Goal: Information Seeking & Learning: Learn about a topic

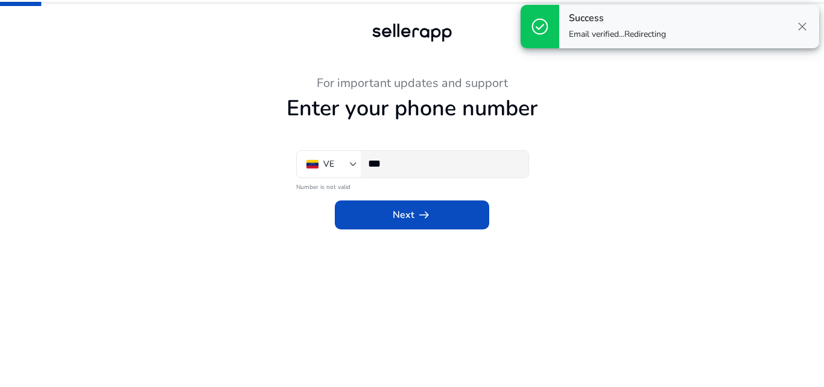
click at [420, 171] on div "***" at bounding box center [443, 164] width 151 height 27
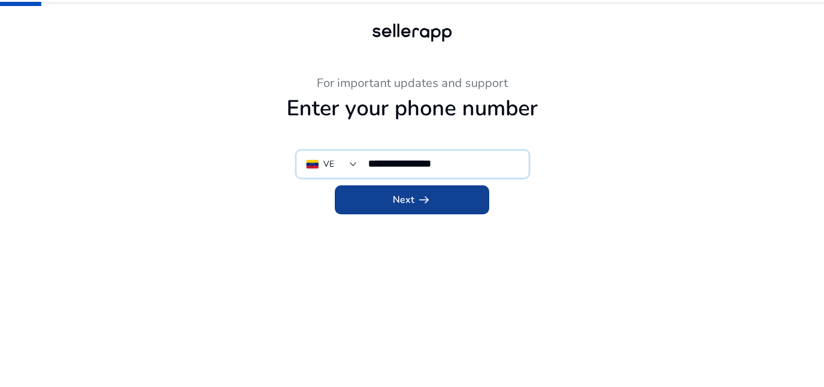
type input "**********"
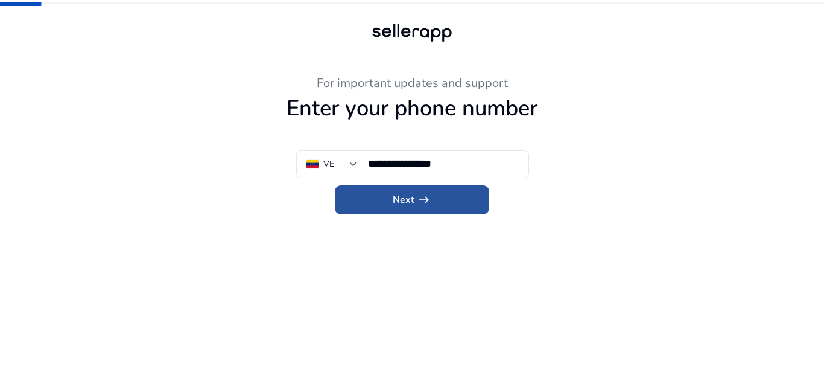
click at [445, 198] on span at bounding box center [412, 199] width 154 height 29
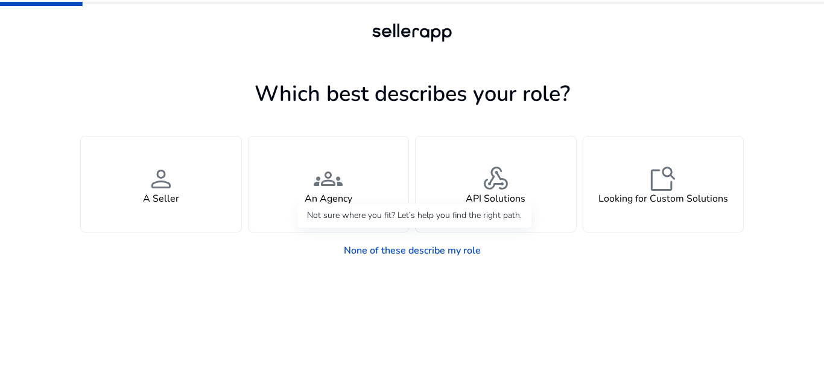
click at [292, 246] on div "None of these describe my role" at bounding box center [412, 247] width 664 height 30
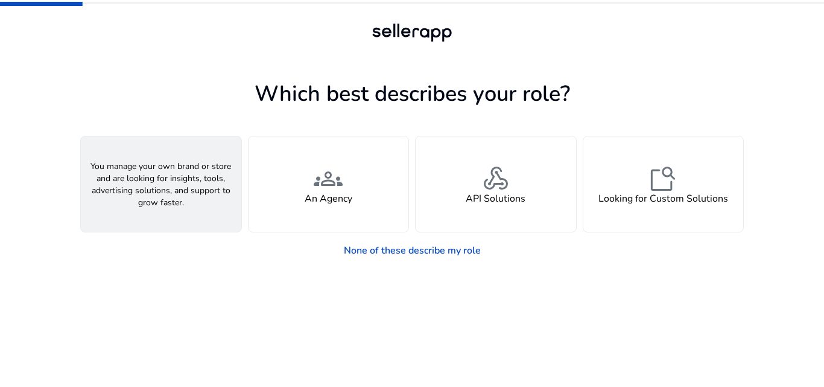
click at [180, 177] on div "person A Seller" at bounding box center [161, 183] width 160 height 95
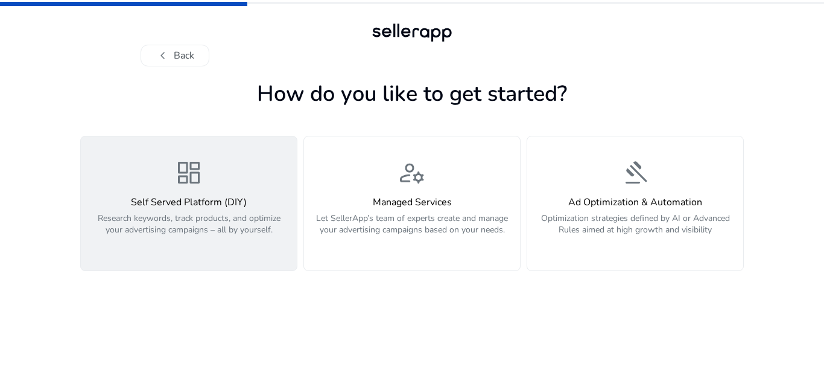
click at [244, 212] on div "Self Served Platform (DIY) Research keywords, track products, and optimize your…" at bounding box center [188, 223] width 201 height 52
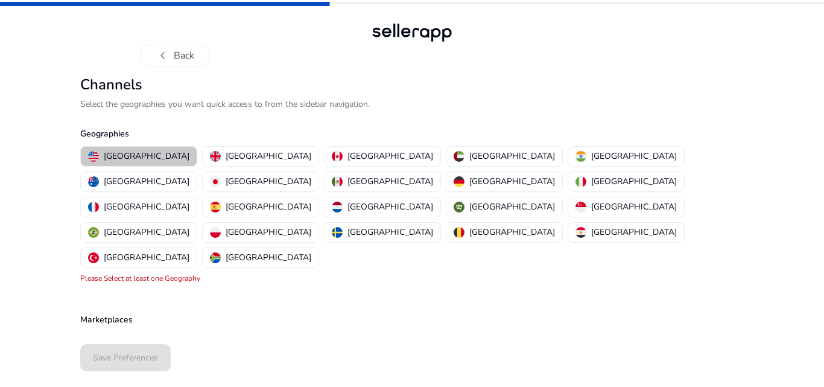
click at [143, 153] on p "[GEOGRAPHIC_DATA]" at bounding box center [147, 156] width 86 height 13
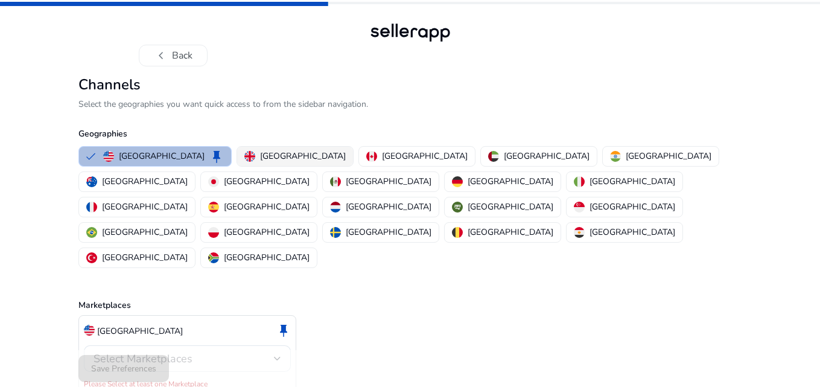
click at [244, 154] on div "[GEOGRAPHIC_DATA]" at bounding box center [294, 156] width 101 height 13
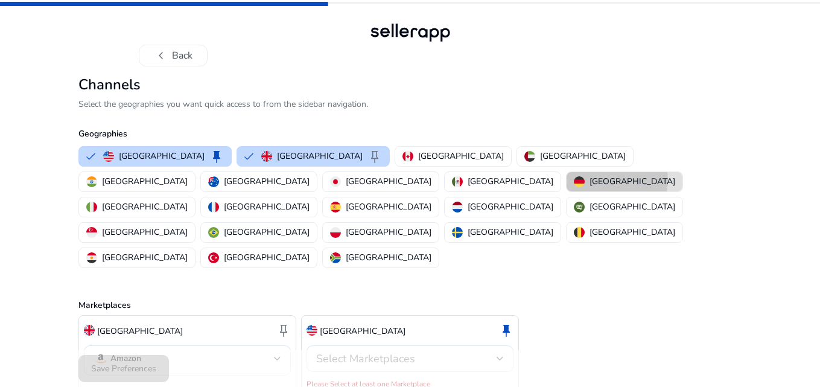
click at [589, 180] on p "[GEOGRAPHIC_DATA]" at bounding box center [632, 181] width 86 height 13
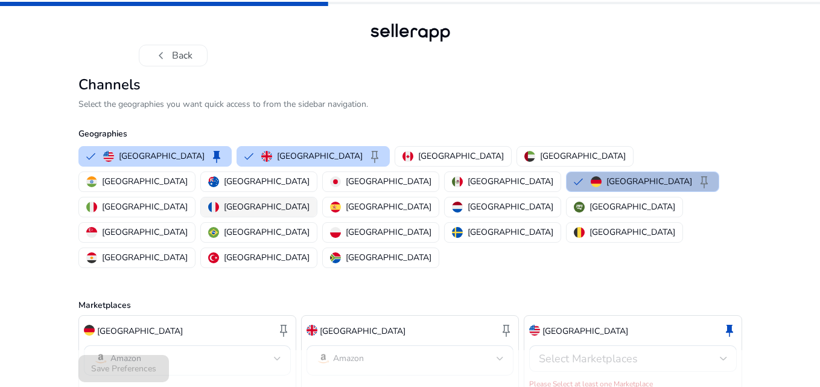
click at [309, 200] on p "[GEOGRAPHIC_DATA]" at bounding box center [267, 206] width 86 height 13
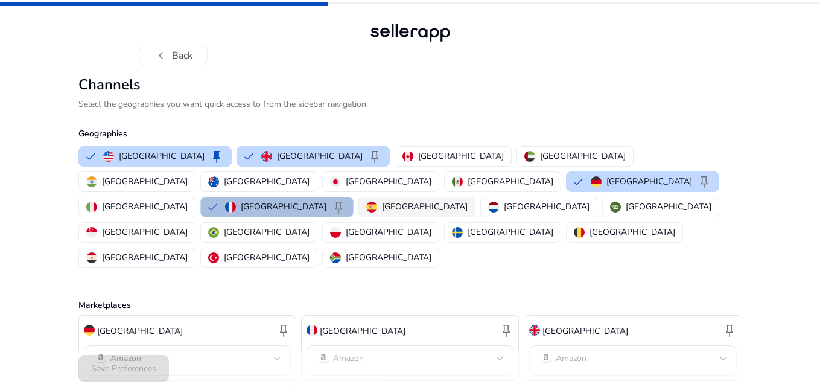
click at [440, 200] on p "[GEOGRAPHIC_DATA]" at bounding box center [425, 206] width 86 height 13
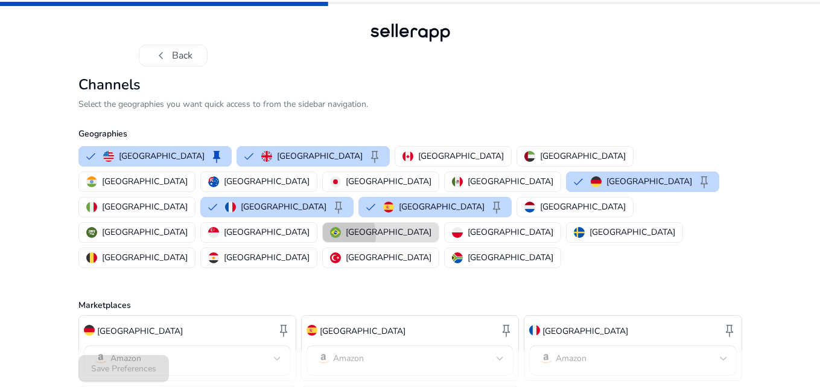
click at [330, 227] on img "button" at bounding box center [335, 232] width 11 height 11
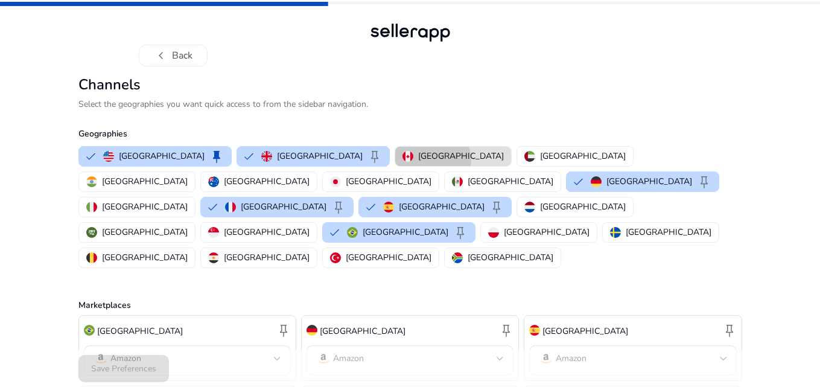
click at [418, 160] on p "[GEOGRAPHIC_DATA]" at bounding box center [461, 156] width 86 height 13
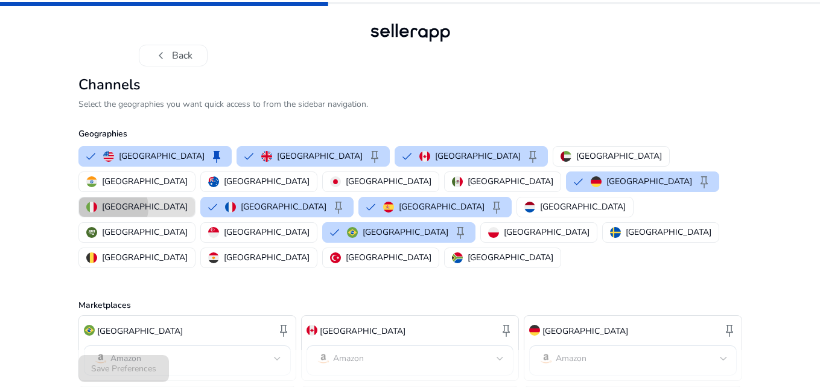
click at [188, 200] on p "[GEOGRAPHIC_DATA]" at bounding box center [145, 206] width 86 height 13
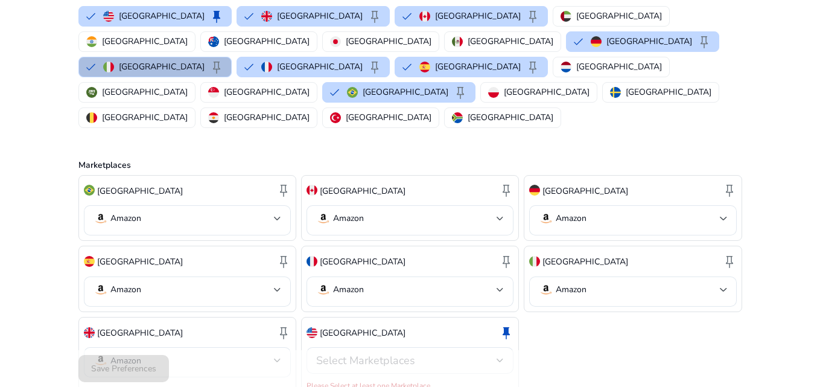
scroll to position [145, 0]
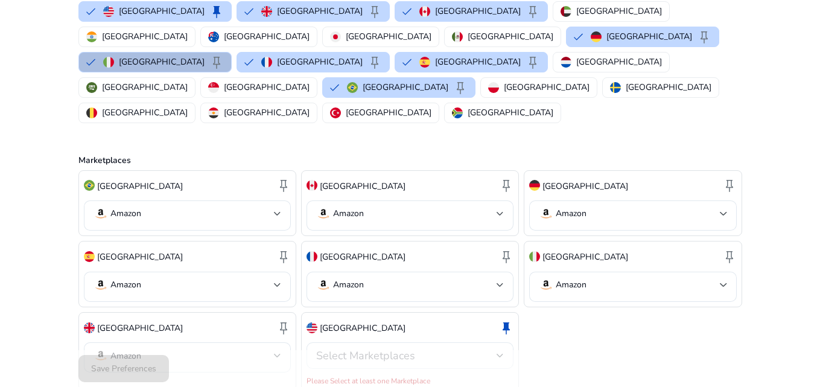
click at [375, 348] on span "Select Marketplaces" at bounding box center [365, 355] width 99 height 14
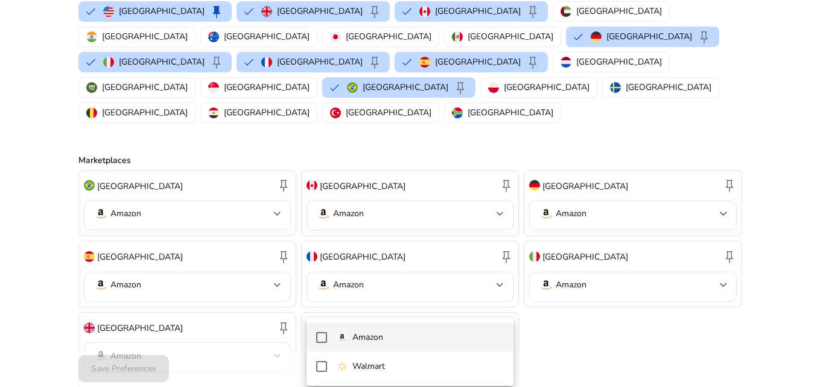
click at [374, 333] on p "Amazon" at bounding box center [367, 337] width 31 height 13
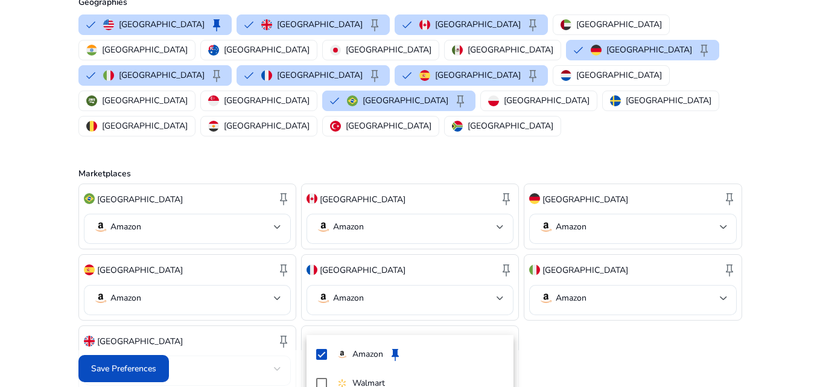
click at [552, 312] on div at bounding box center [410, 193] width 820 height 387
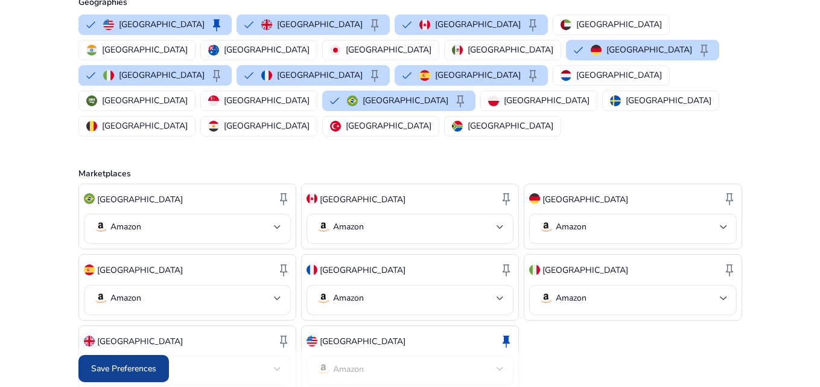
click at [141, 362] on span "Save Preferences" at bounding box center [123, 368] width 65 height 13
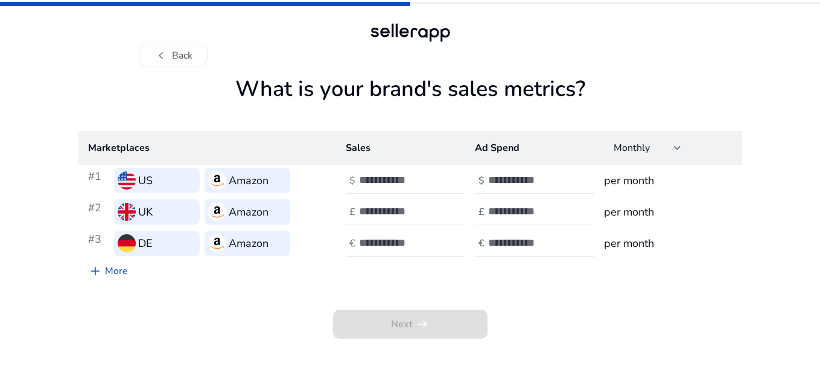
scroll to position [0, 0]
click at [389, 177] on input "number" at bounding box center [401, 179] width 81 height 13
click at [117, 274] on link "add More" at bounding box center [109, 271] width 59 height 24
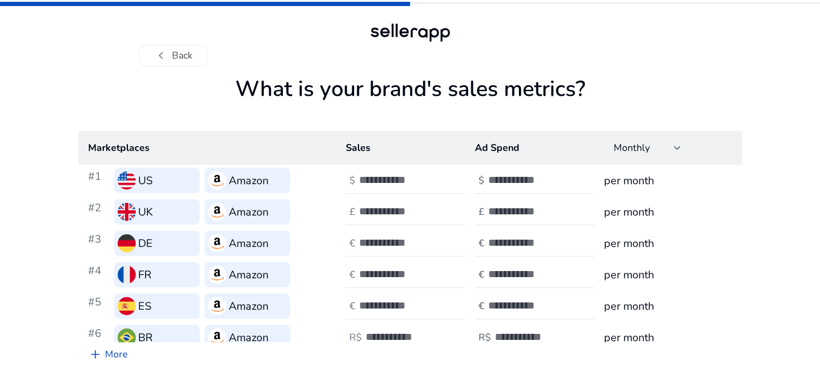
scroll to position [11, 0]
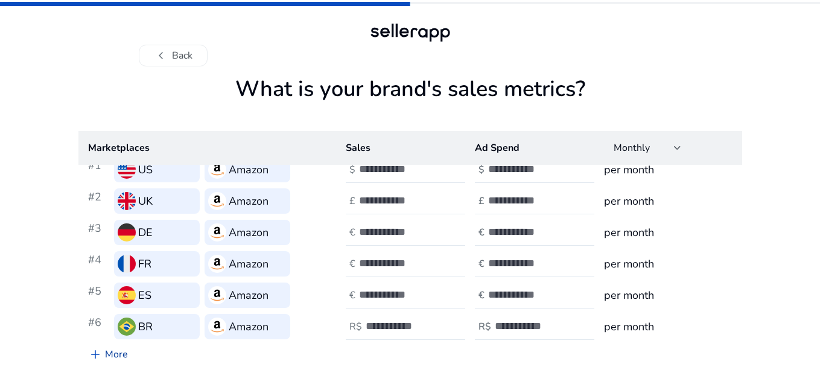
drag, startPoint x: 114, startPoint y: 353, endPoint x: 219, endPoint y: 339, distance: 105.9
click at [115, 353] on link "add More" at bounding box center [107, 354] width 59 height 24
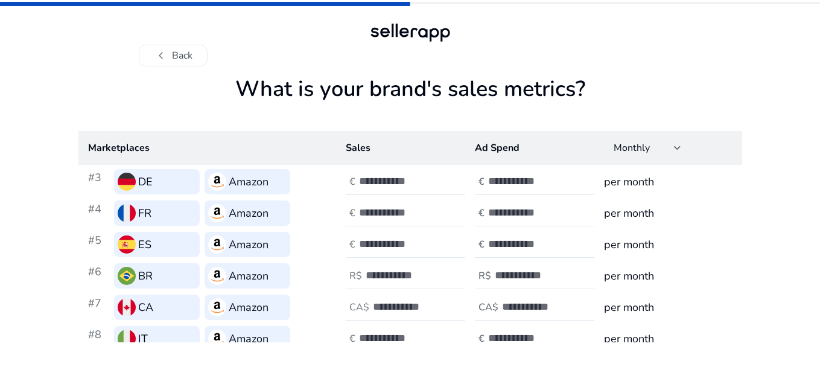
scroll to position [74, 0]
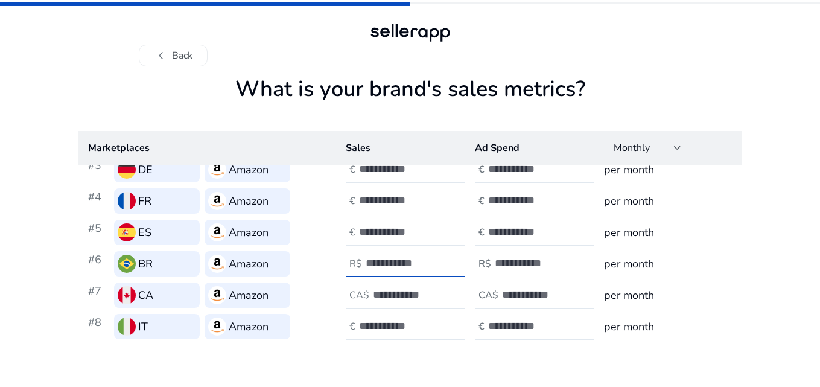
click at [399, 267] on input "number" at bounding box center [406, 262] width 81 height 13
type input "*"
click at [521, 262] on input "number" at bounding box center [535, 262] width 81 height 13
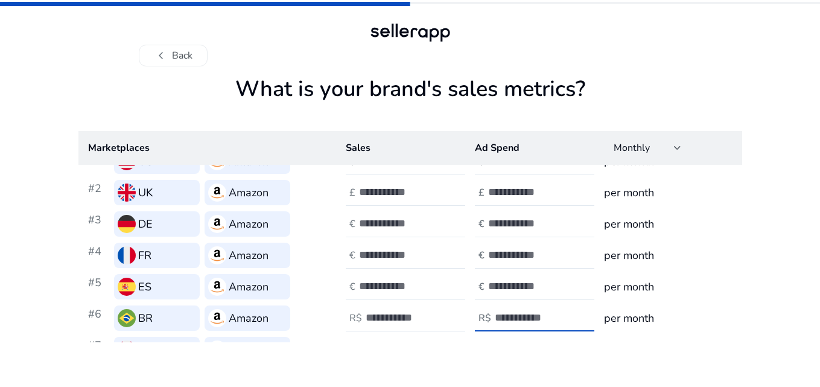
scroll to position [0, 0]
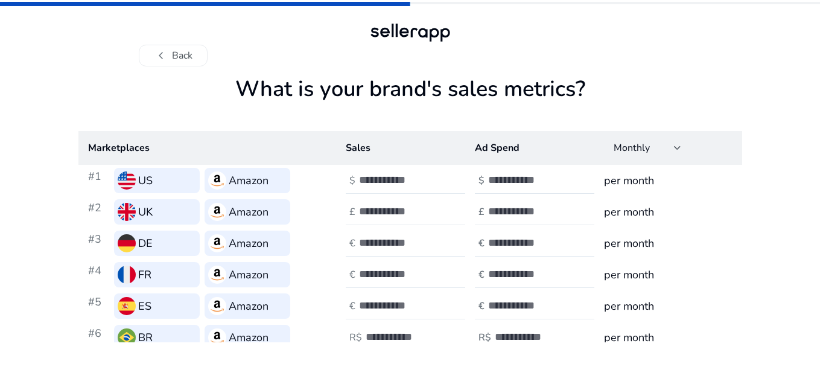
type input "**"
click at [384, 183] on input "number" at bounding box center [399, 179] width 81 height 13
type input "**"
click at [520, 185] on input "number" at bounding box center [528, 179] width 81 height 13
type input "*"
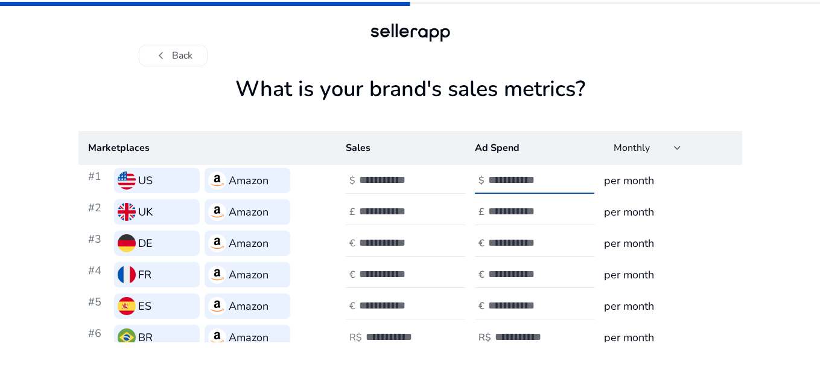
type input "**"
click at [389, 179] on input "**" at bounding box center [399, 179] width 81 height 13
click at [389, 178] on input "**" at bounding box center [399, 179] width 81 height 13
drag, startPoint x: 387, startPoint y: 176, endPoint x: 338, endPoint y: 180, distance: 49.0
click at [338, 180] on td "$ **" at bounding box center [400, 180] width 129 height 31
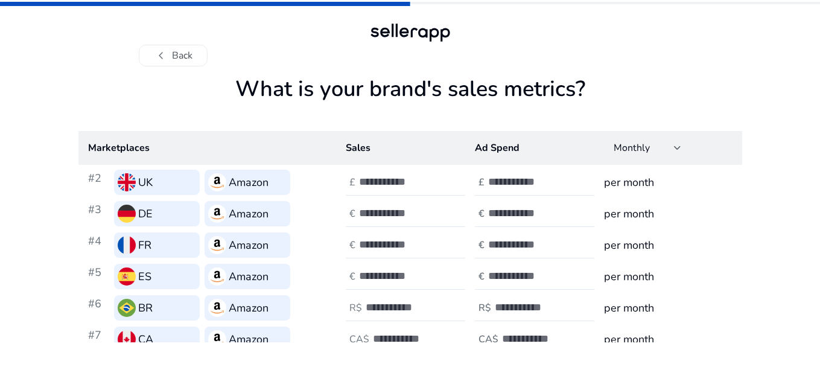
scroll to position [74, 0]
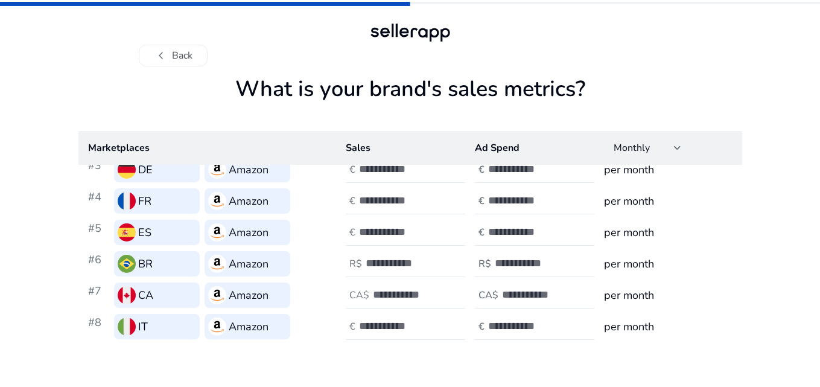
click at [382, 267] on input "*" at bounding box center [406, 262] width 81 height 13
drag, startPoint x: 382, startPoint y: 267, endPoint x: 338, endPoint y: 264, distance: 44.1
click at [338, 264] on td "R$ *" at bounding box center [400, 263] width 129 height 31
type input "**"
click at [506, 256] on input "**" at bounding box center [535, 262] width 81 height 13
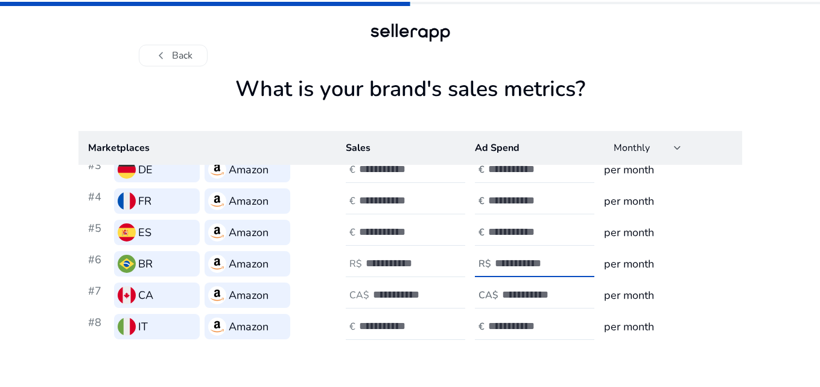
click at [506, 256] on input "**" at bounding box center [535, 262] width 81 height 13
drag, startPoint x: 506, startPoint y: 256, endPoint x: 483, endPoint y: 262, distance: 23.7
click at [483, 262] on div "R$ **" at bounding box center [539, 263] width 128 height 27
type input "*"
click at [410, 324] on input "number" at bounding box center [399, 325] width 81 height 13
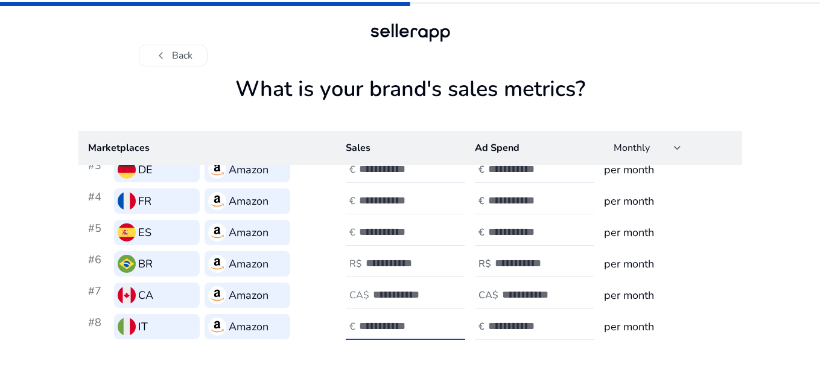
type input "***"
click at [493, 330] on input "number" at bounding box center [528, 325] width 81 height 13
type input "**"
click at [393, 291] on input "number" at bounding box center [413, 294] width 81 height 13
type input "**"
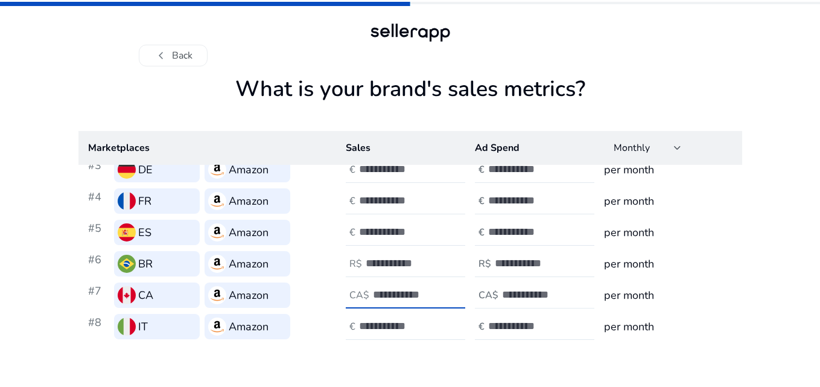
click at [489, 300] on h4 "CA$" at bounding box center [488, 295] width 20 height 11
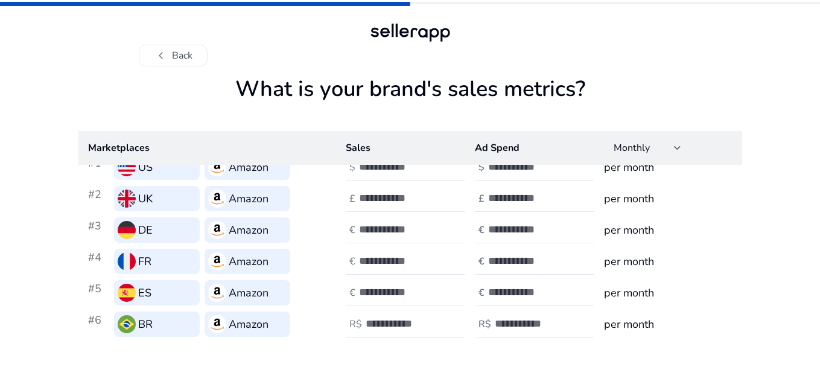
type input "*"
click at [388, 290] on input "number" at bounding box center [399, 291] width 81 height 13
type input "*"
type input "**"
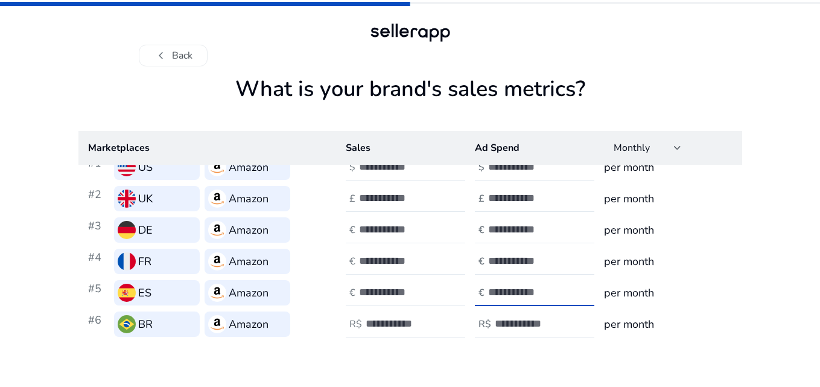
click at [387, 260] on input "number" at bounding box center [399, 260] width 81 height 13
type input "***"
click at [526, 259] on input "**" at bounding box center [528, 260] width 81 height 13
drag, startPoint x: 526, startPoint y: 259, endPoint x: 460, endPoint y: 258, distance: 66.4
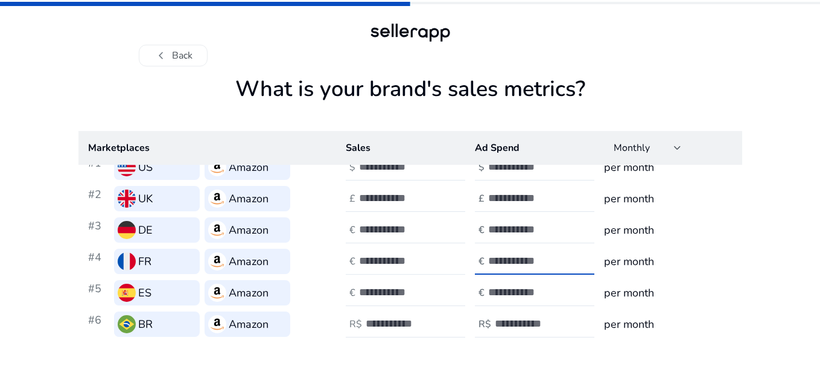
click at [460, 258] on tr "#4 FR Amazon € *** € ** per month" at bounding box center [410, 261] width 664 height 31
type input "**"
click at [382, 232] on input "number" at bounding box center [399, 229] width 81 height 13
type input "**"
type input "*"
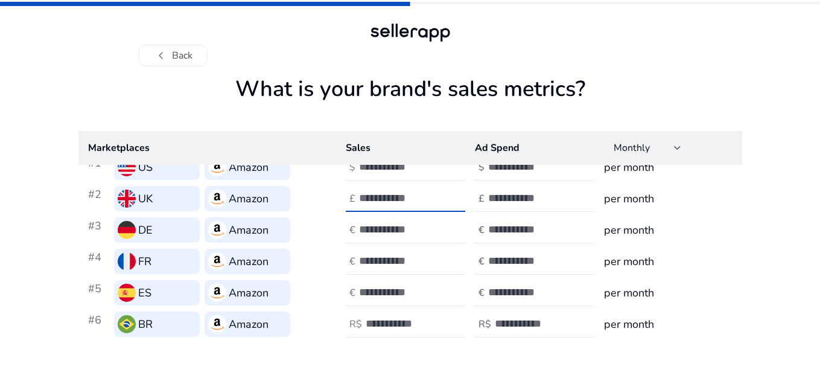
click at [382, 195] on input "number" at bounding box center [399, 197] width 81 height 13
type input "**"
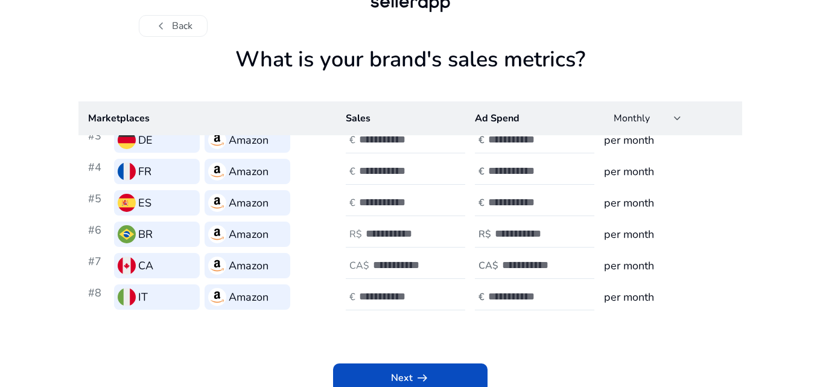
scroll to position [35, 0]
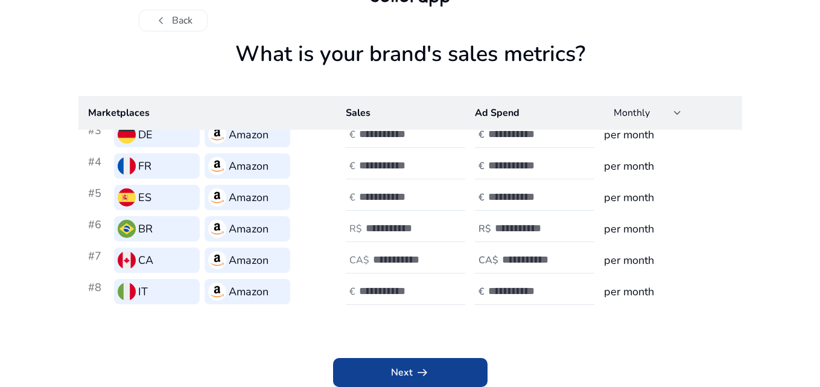
type input "**"
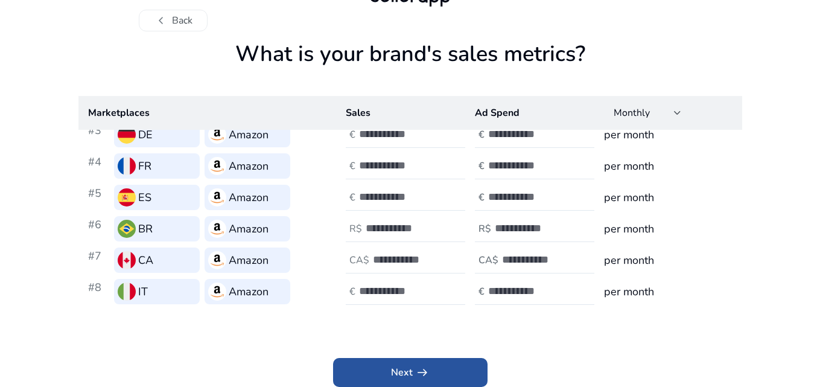
click at [477, 361] on span at bounding box center [410, 372] width 154 height 29
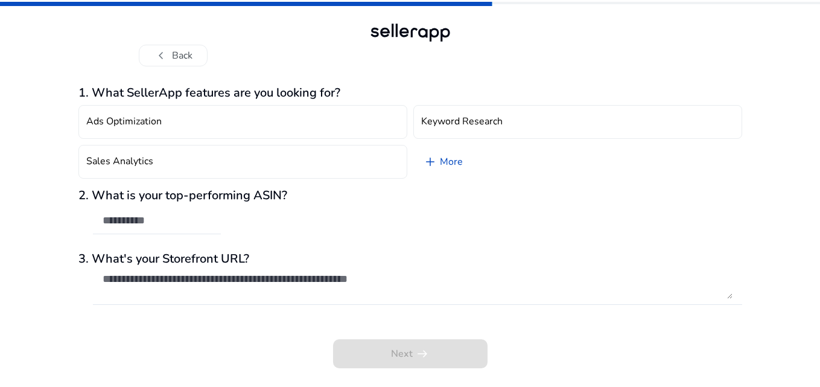
scroll to position [0, 0]
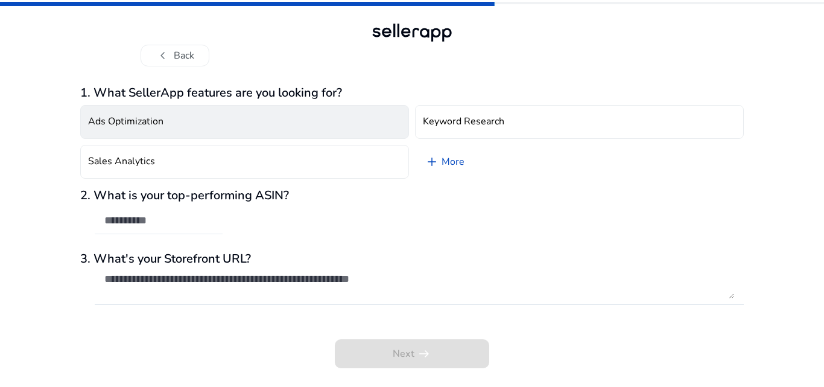
click at [238, 123] on button "Ads Optimization" at bounding box center [244, 122] width 329 height 34
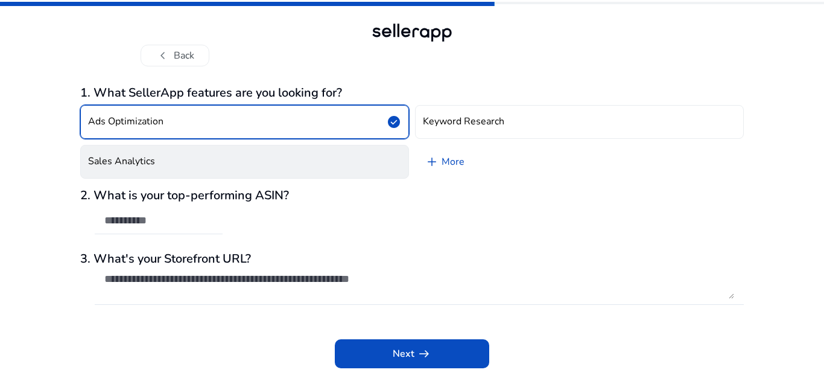
click at [240, 163] on button "Sales Analytics" at bounding box center [244, 162] width 329 height 34
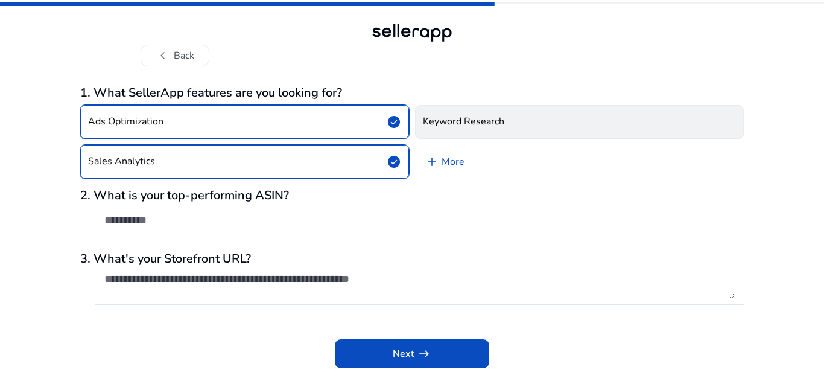
click at [542, 122] on button "Keyword Research" at bounding box center [579, 122] width 329 height 34
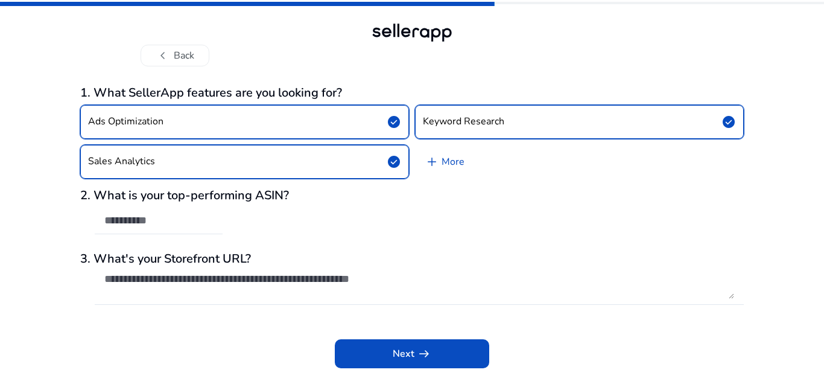
click at [484, 162] on div "Ads Optimization check_circle Keyword Research check_circle Sales Analytics che…" at bounding box center [412, 141] width 664 height 83
click at [461, 161] on link "add More" at bounding box center [444, 162] width 59 height 34
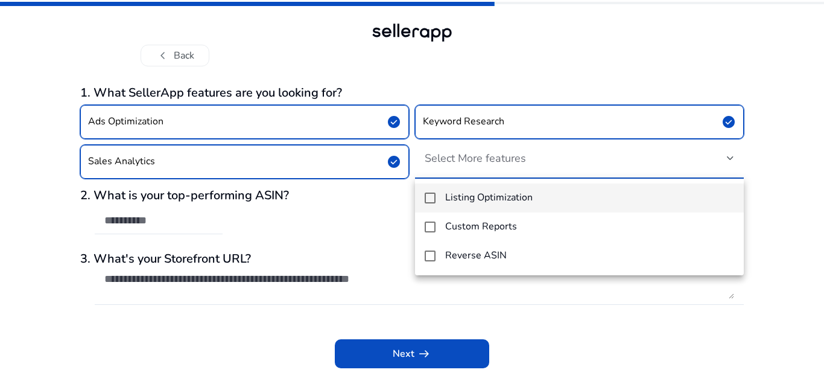
click at [529, 206] on mat-option "Listing Optimization" at bounding box center [579, 197] width 329 height 29
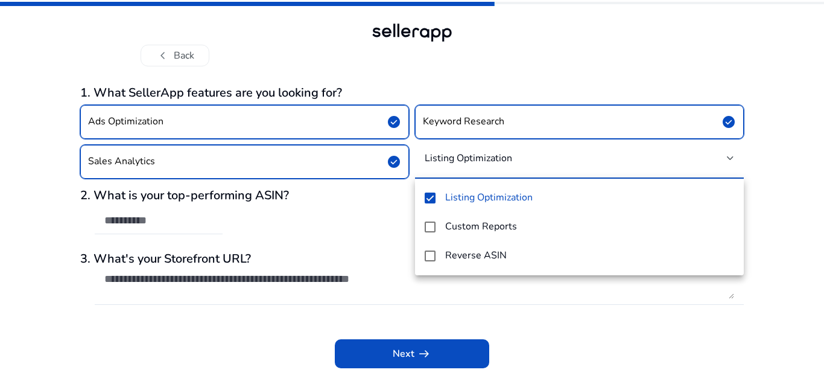
click at [0, 203] on div at bounding box center [412, 193] width 824 height 387
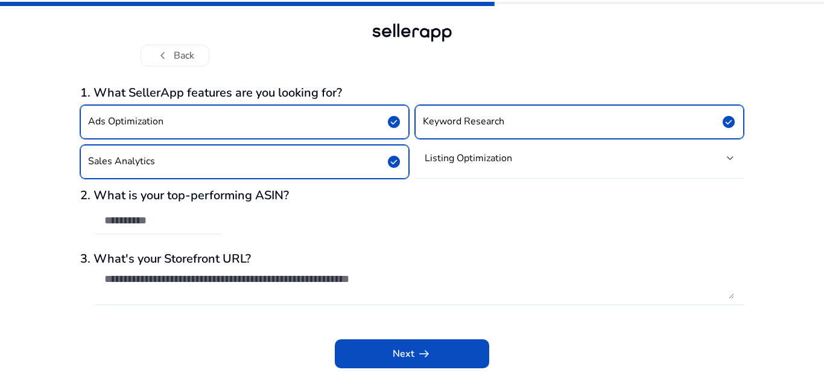
click at [129, 221] on input "text" at bounding box center [158, 220] width 109 height 13
click at [132, 217] on input "text" at bounding box center [158, 220] width 109 height 13
paste input "**********"
type input "**********"
click at [0, 223] on div "**********" at bounding box center [412, 193] width 824 height 387
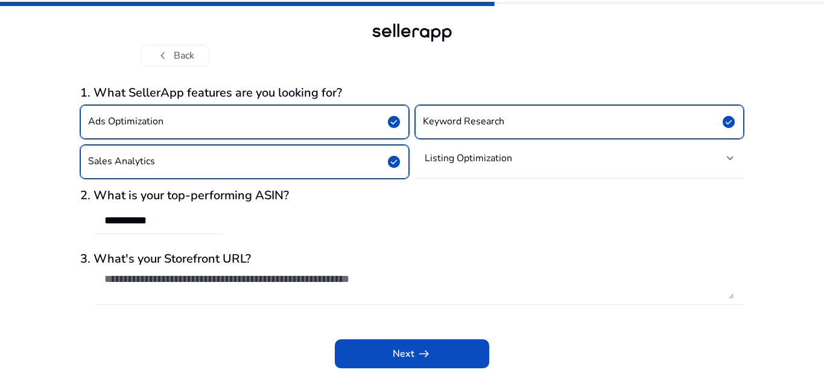
click at [162, 280] on textarea at bounding box center [419, 285] width 630 height 27
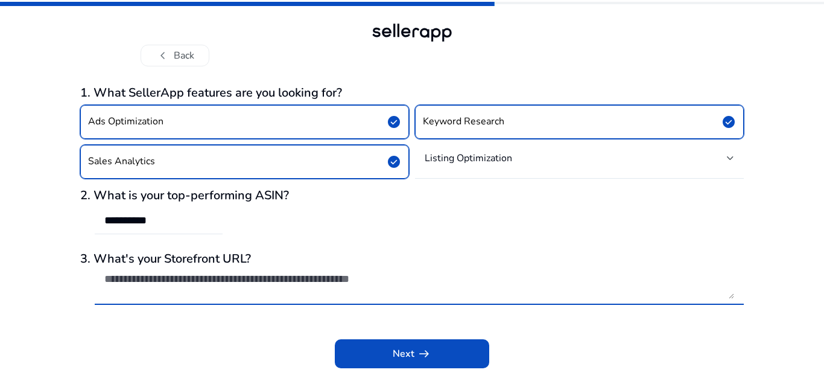
click at [255, 284] on textarea at bounding box center [419, 285] width 630 height 27
paste textarea "**********"
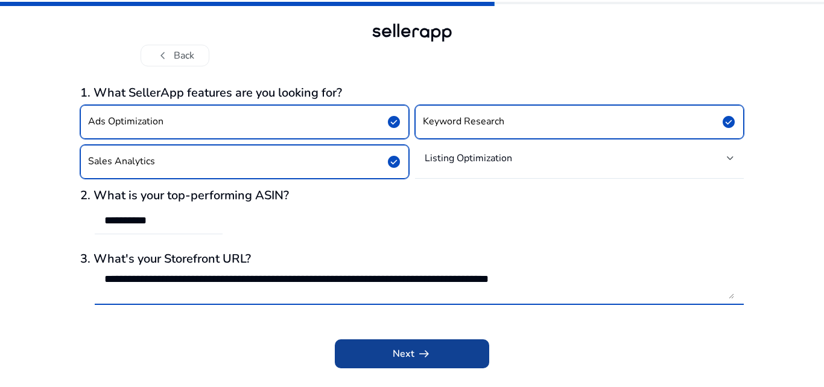
type textarea "**********"
click at [385, 357] on span at bounding box center [412, 353] width 154 height 29
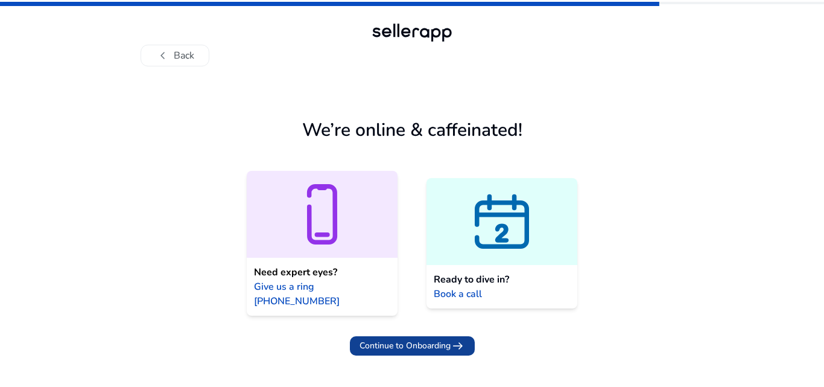
click at [390, 339] on span "Continue to Onboarding" at bounding box center [405, 345] width 91 height 13
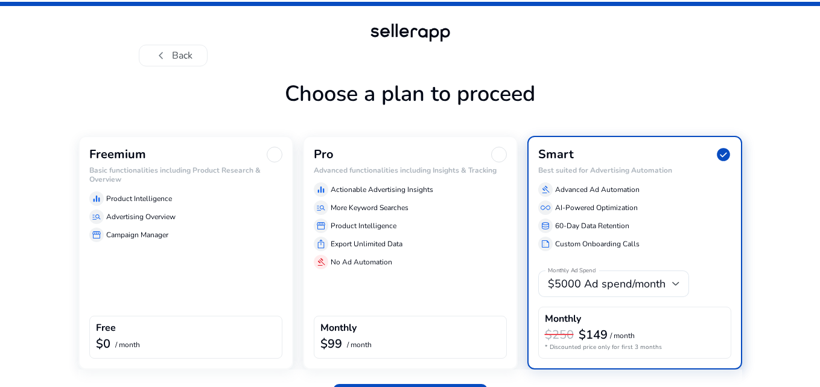
click at [273, 153] on div at bounding box center [275, 155] width 16 height 16
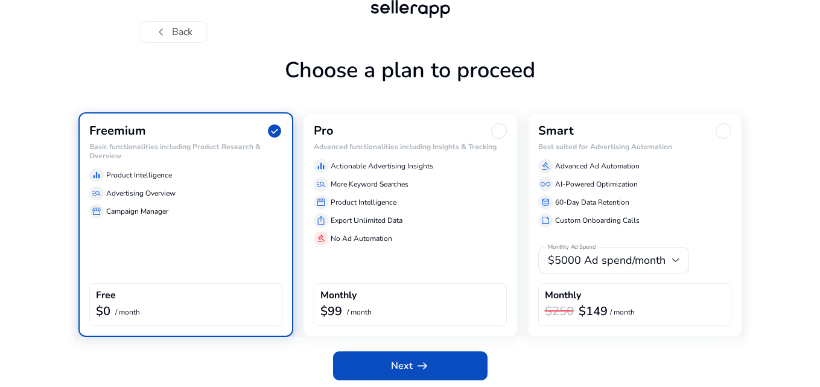
scroll to position [27, 0]
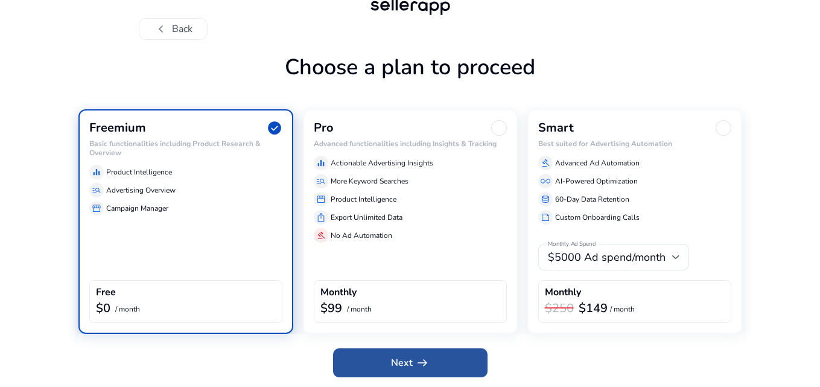
click at [454, 357] on span at bounding box center [410, 362] width 154 height 29
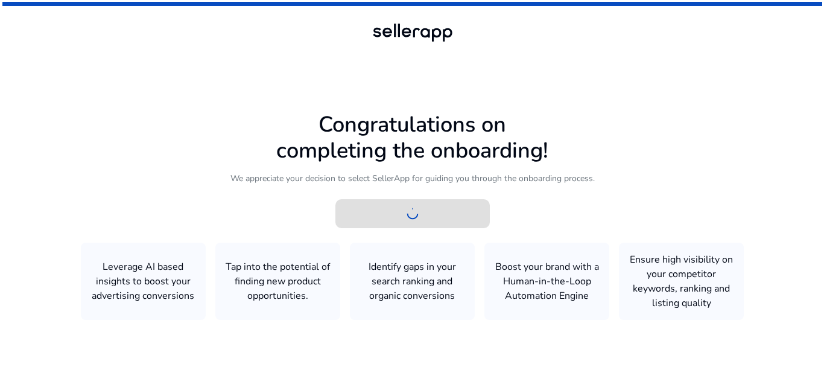
scroll to position [0, 0]
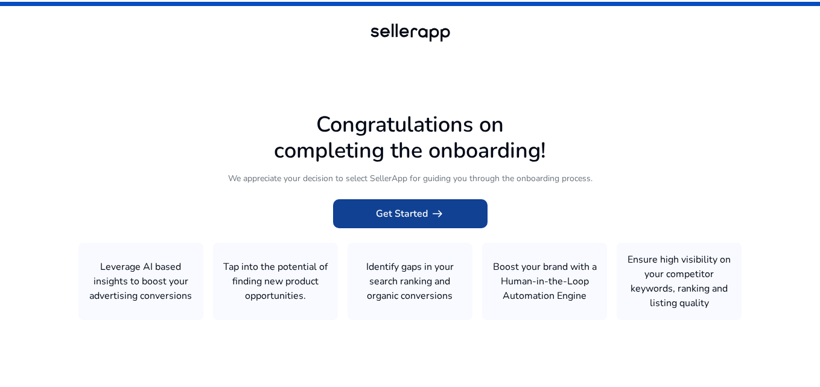
click at [428, 214] on app-icon "arrow_right_alt" at bounding box center [436, 213] width 17 height 14
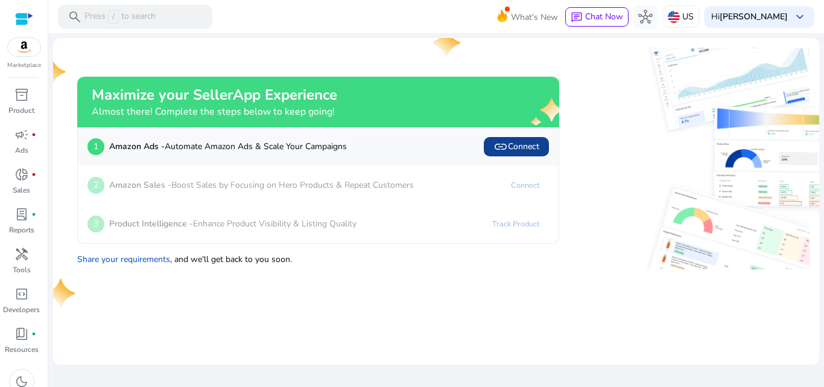
click at [498, 144] on span "link" at bounding box center [500, 146] width 14 height 14
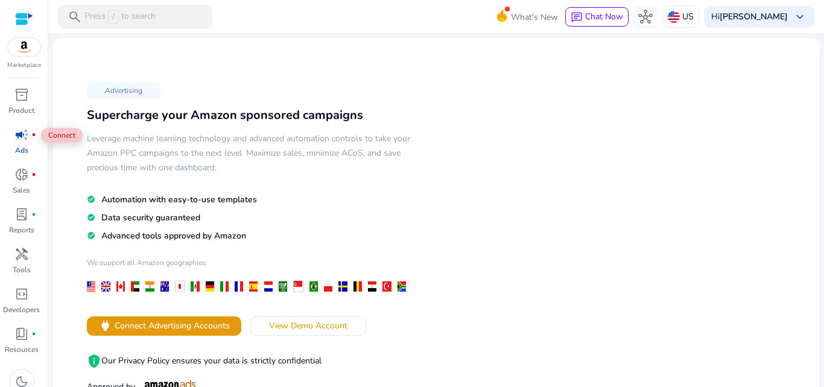
click at [17, 135] on span "campaign" at bounding box center [21, 134] width 14 height 14
click at [18, 101] on span "inventory_2" at bounding box center [21, 94] width 14 height 14
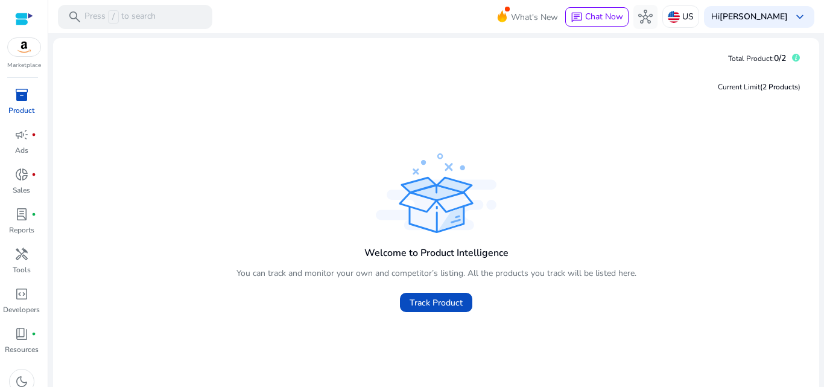
click at [22, 19] on div at bounding box center [24, 19] width 18 height 14
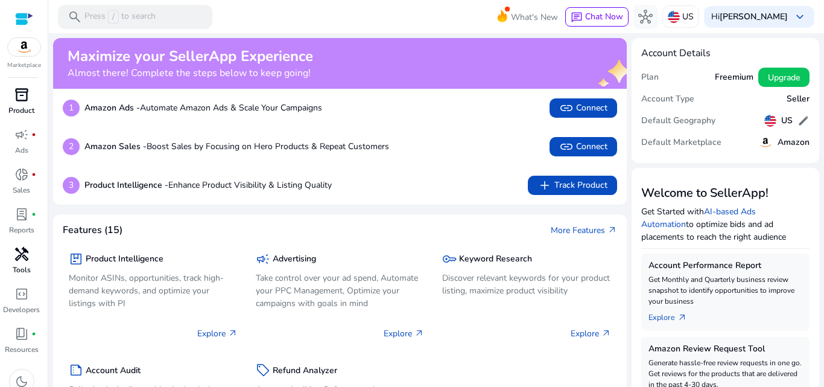
click at [21, 265] on p "Tools" at bounding box center [22, 269] width 18 height 11
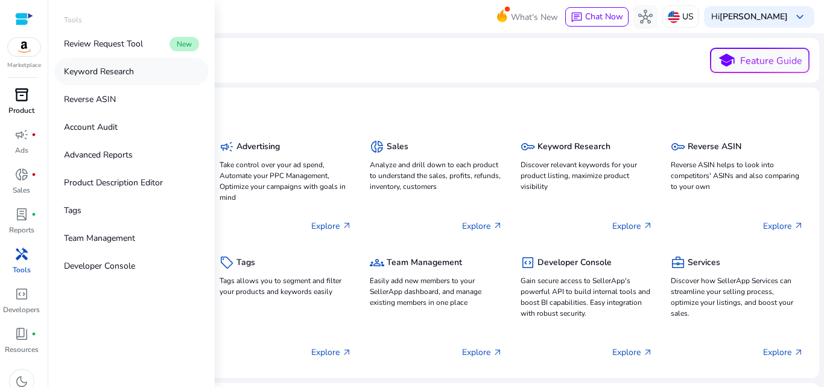
click at [116, 74] on p "Keyword Research" at bounding box center [99, 71] width 70 height 13
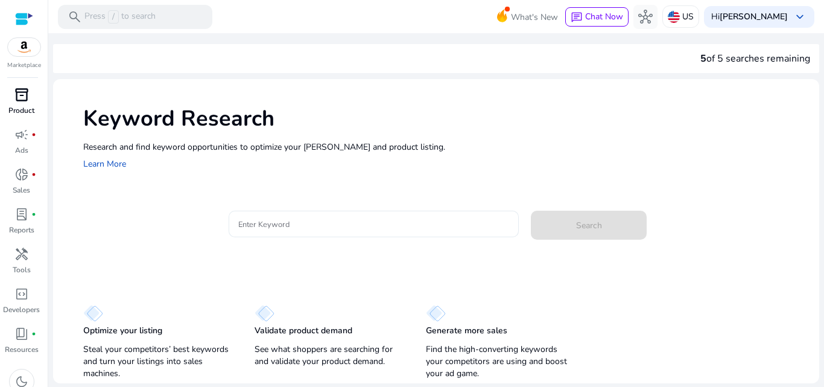
click at [287, 221] on input "Enter Keyword" at bounding box center [373, 223] width 271 height 13
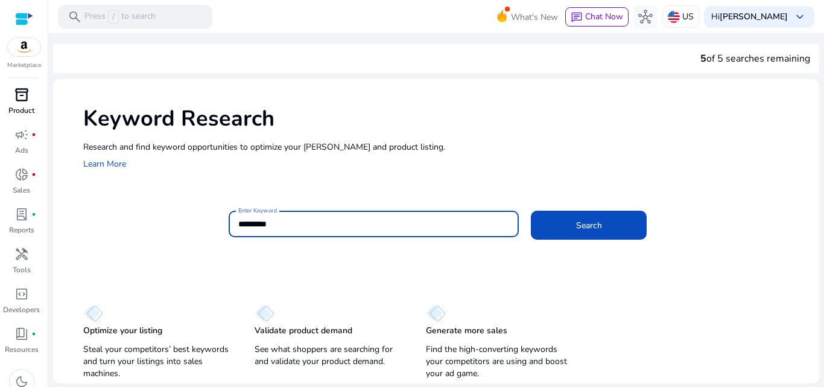
type input "*********"
click at [531, 211] on button "Search" at bounding box center [589, 225] width 116 height 29
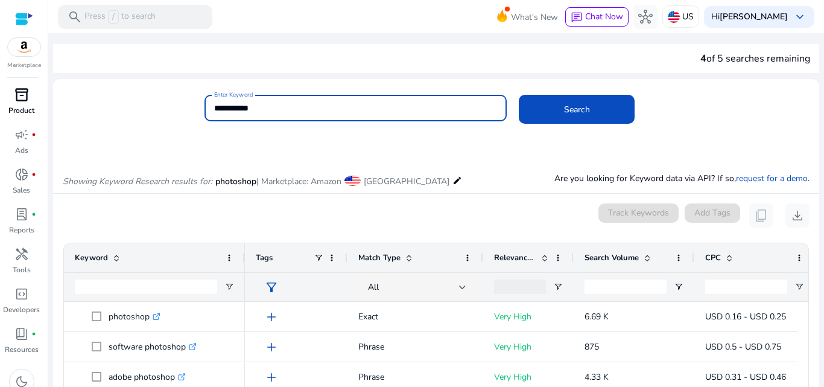
type input "**********"
click at [519, 95] on button "Search" at bounding box center [577, 109] width 116 height 29
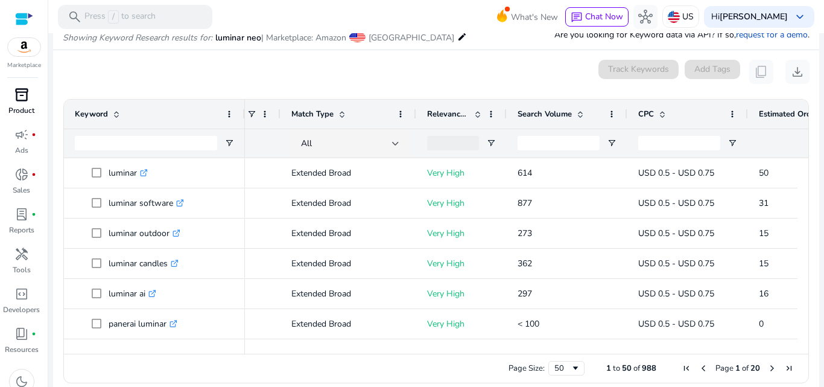
scroll to position [0, 106]
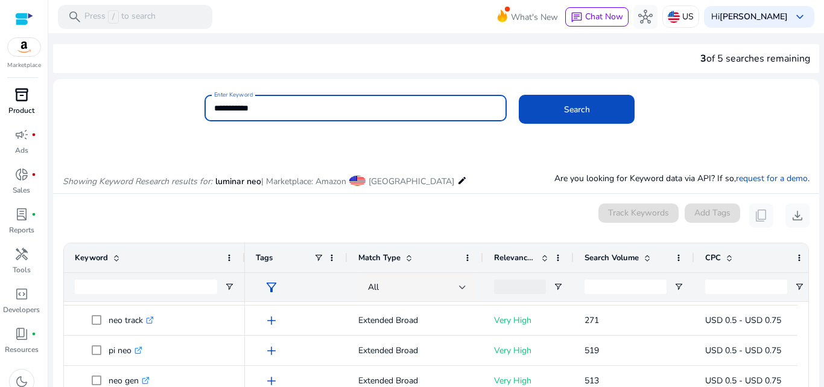
click at [457, 182] on mat-icon "edit" at bounding box center [462, 180] width 10 height 14
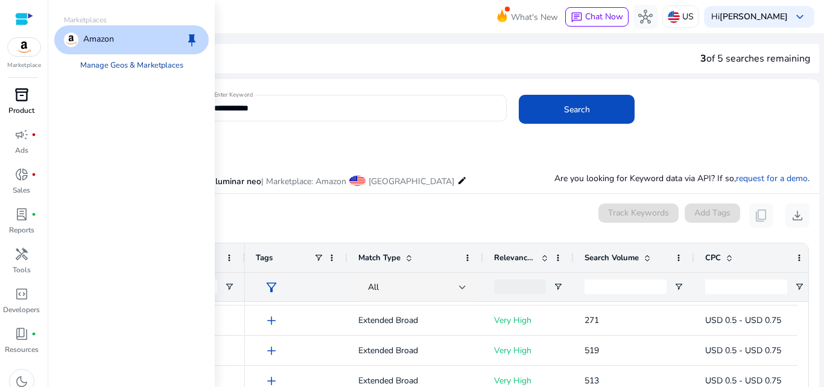
click at [169, 66] on link "Manage Geos & Marketplaces" at bounding box center [132, 65] width 122 height 22
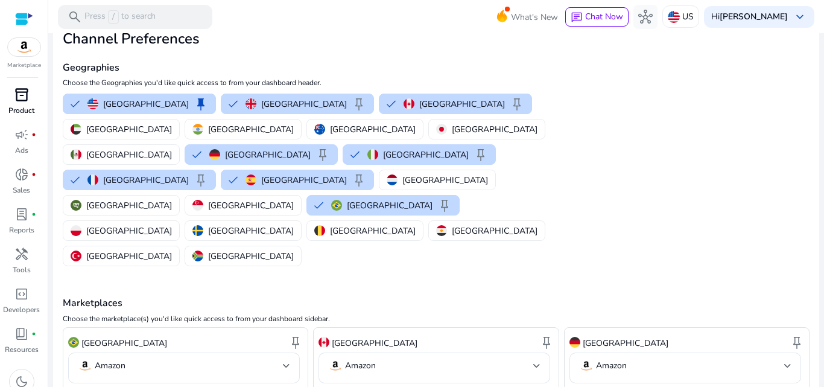
scroll to position [181, 0]
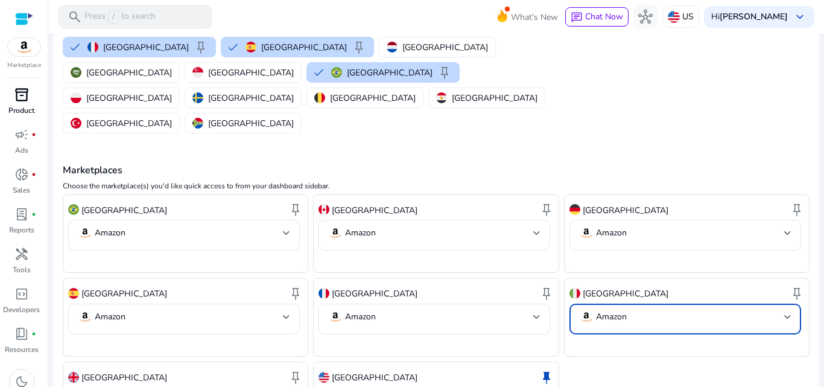
click at [609, 311] on p "Amazon" at bounding box center [611, 316] width 31 height 11
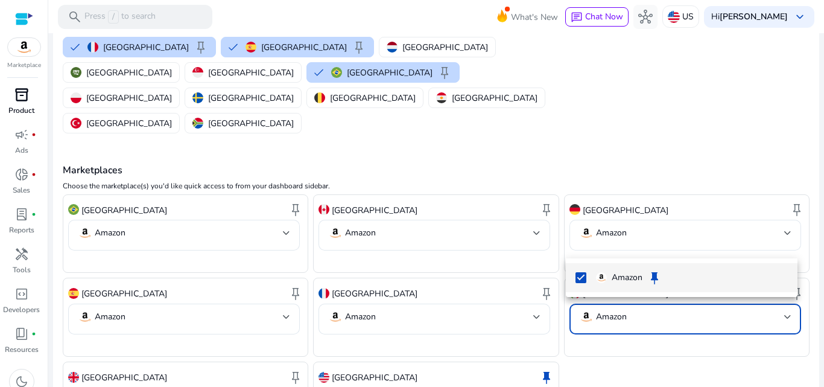
click at [617, 276] on p "Amazon" at bounding box center [627, 277] width 31 height 13
click at [623, 332] on div at bounding box center [412, 193] width 824 height 387
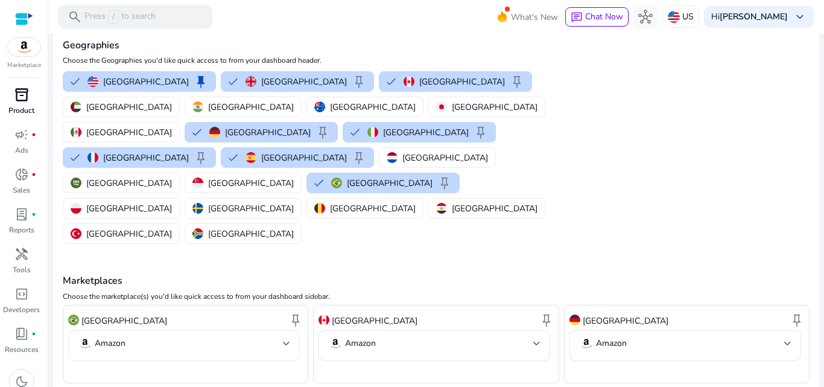
scroll to position [0, 0]
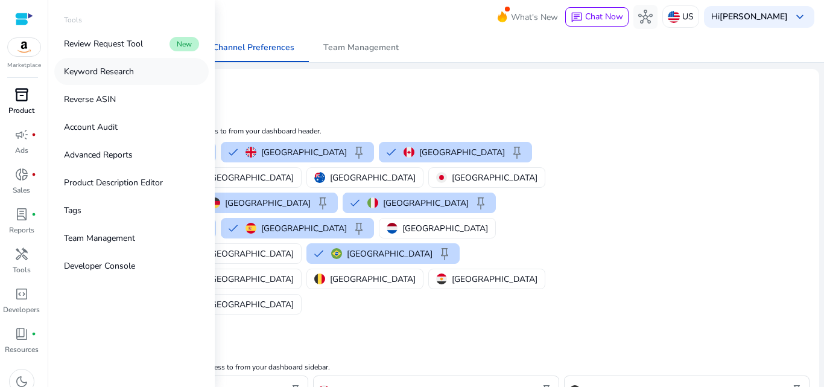
click at [150, 70] on link "Keyword Research" at bounding box center [131, 71] width 154 height 27
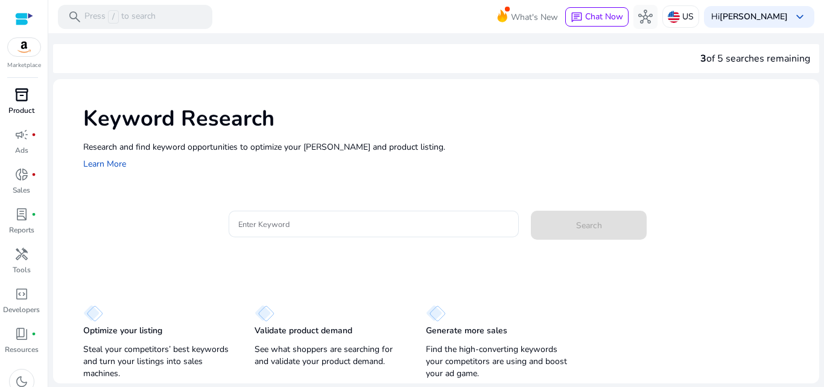
click at [452, 158] on div "Research and find keyword opportunities to optimize your ad campaigns and produ…" at bounding box center [445, 156] width 724 height 31
click at [339, 216] on div at bounding box center [373, 224] width 271 height 27
drag, startPoint x: 705, startPoint y: 62, endPoint x: 784, endPoint y: 62, distance: 79.0
click at [784, 62] on div "3 of 5 searches remaining" at bounding box center [755, 58] width 110 height 14
drag, startPoint x: 773, startPoint y: 87, endPoint x: 765, endPoint y: 104, distance: 19.2
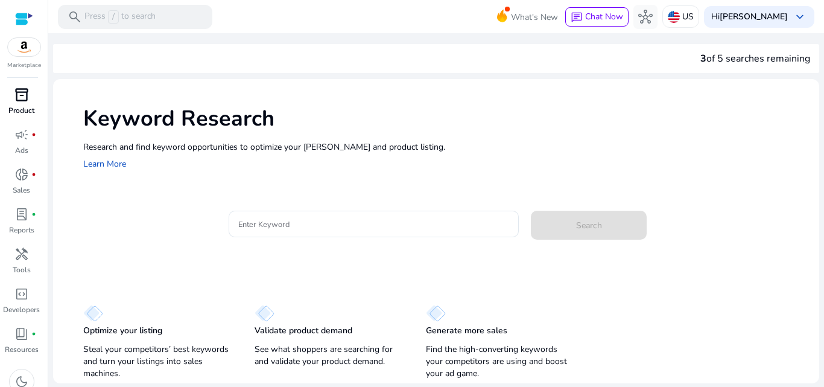
click at [773, 88] on div "Keyword Research Research and find keyword opportunities to optimize your ad ca…" at bounding box center [436, 137] width 766 height 116
click at [382, 225] on input "Enter Keyword" at bounding box center [373, 223] width 271 height 13
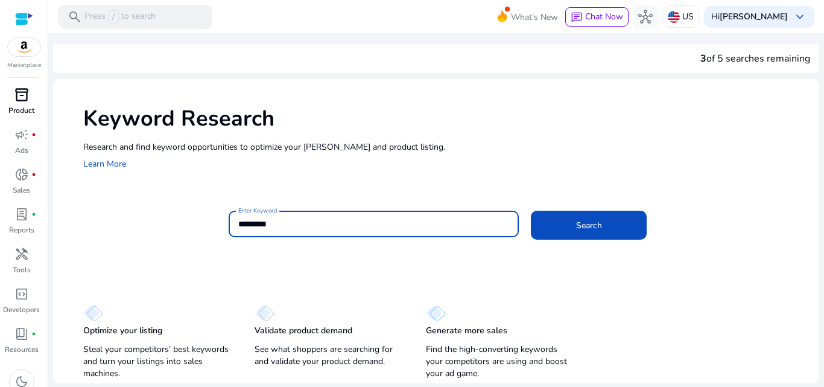
type input "*********"
click at [531, 211] on button "Search" at bounding box center [589, 225] width 116 height 29
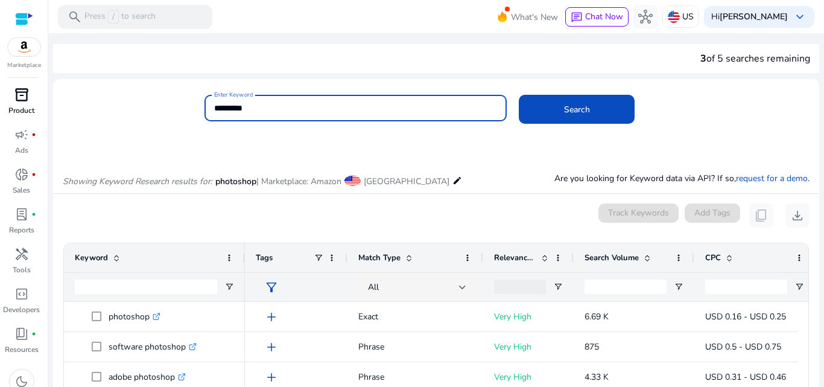
click at [452, 185] on mat-icon "edit" at bounding box center [457, 180] width 10 height 14
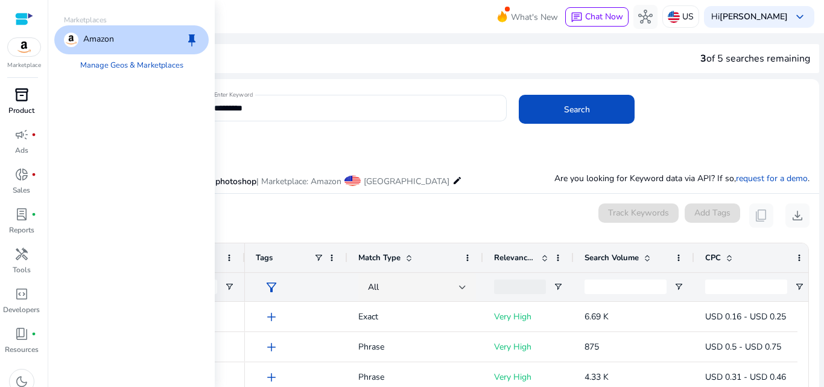
click at [391, 181] on span "[GEOGRAPHIC_DATA]" at bounding box center [407, 181] width 86 height 11
click at [134, 34] on div "Amazon keep" at bounding box center [131, 39] width 154 height 29
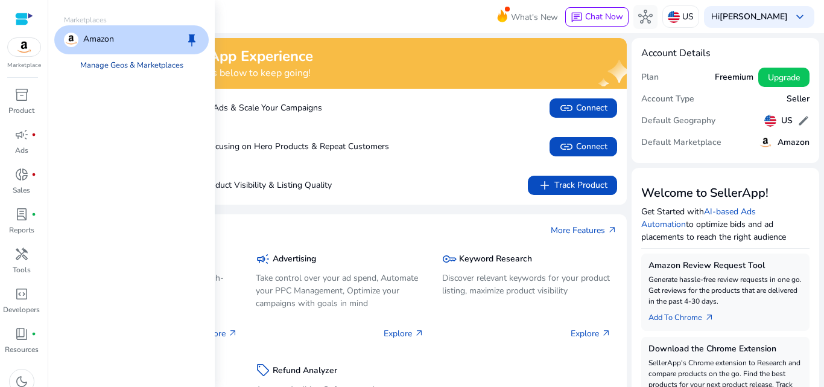
click at [127, 62] on link "Manage Geos & Marketplaces" at bounding box center [132, 65] width 122 height 22
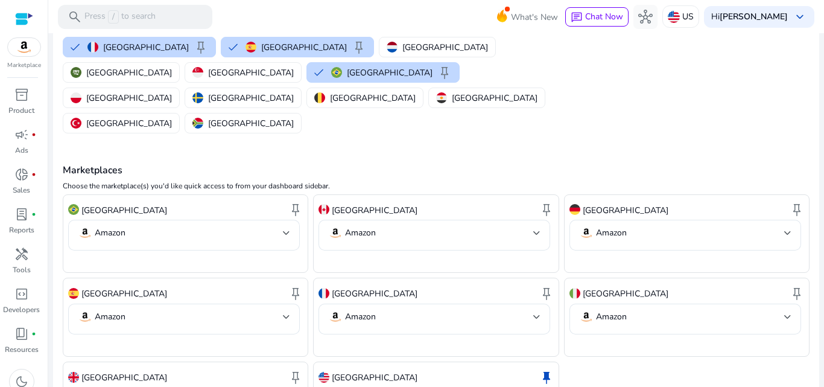
scroll to position [205, 0]
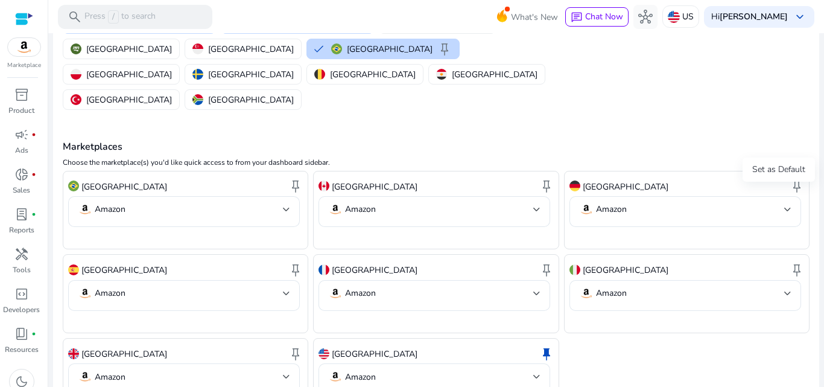
click at [791, 262] on span "keep" at bounding box center [797, 269] width 14 height 14
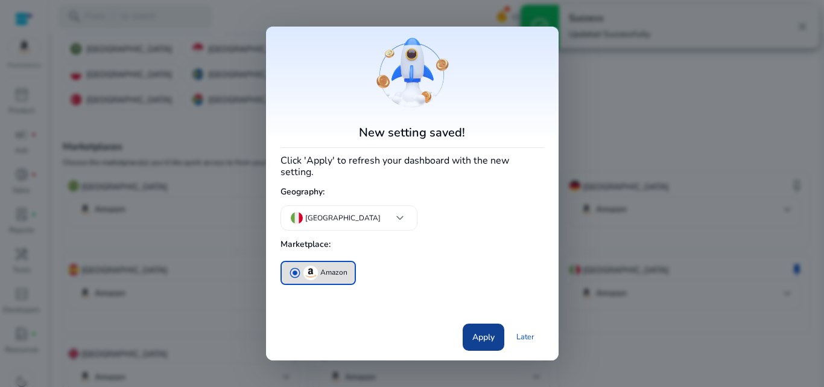
click at [477, 331] on span "Apply" at bounding box center [483, 337] width 22 height 13
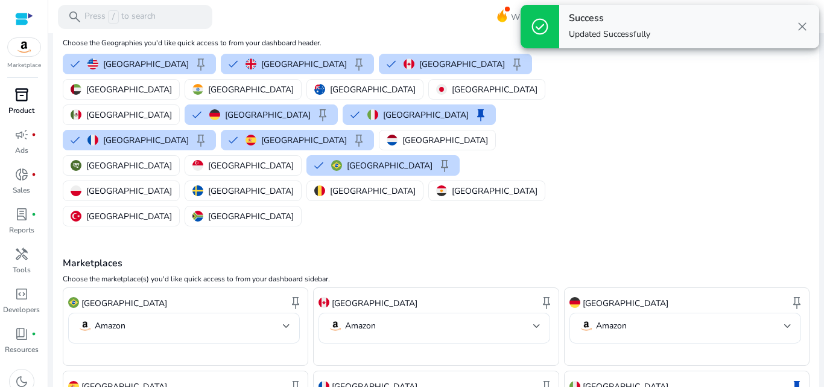
scroll to position [0, 0]
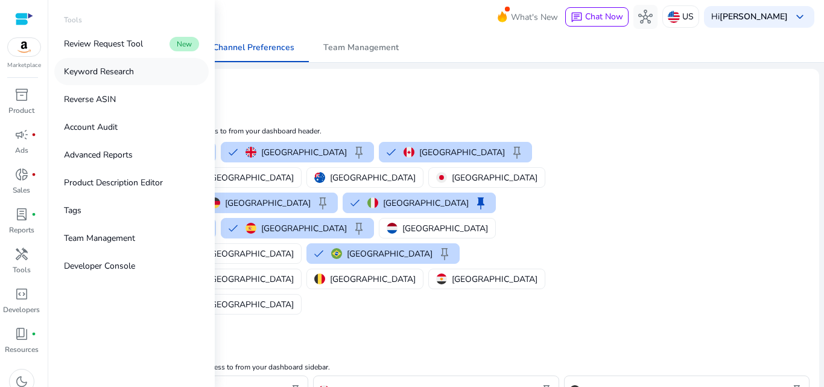
click at [130, 66] on p "Keyword Research" at bounding box center [99, 71] width 70 height 13
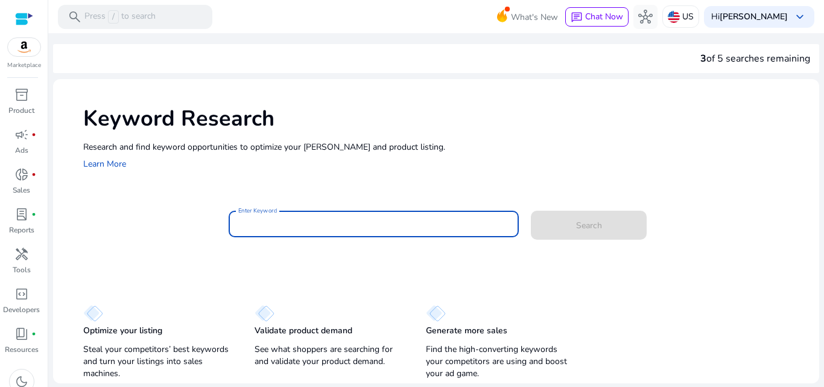
click at [356, 221] on input "Enter Keyword" at bounding box center [373, 223] width 271 height 13
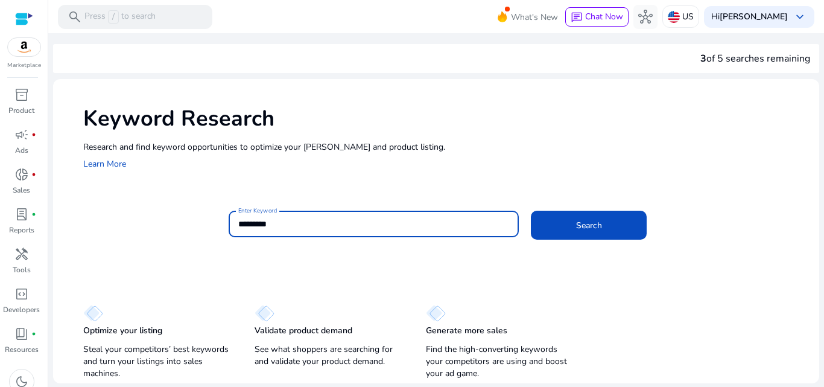
type input "*********"
click at [531, 211] on button "Search" at bounding box center [589, 225] width 116 height 29
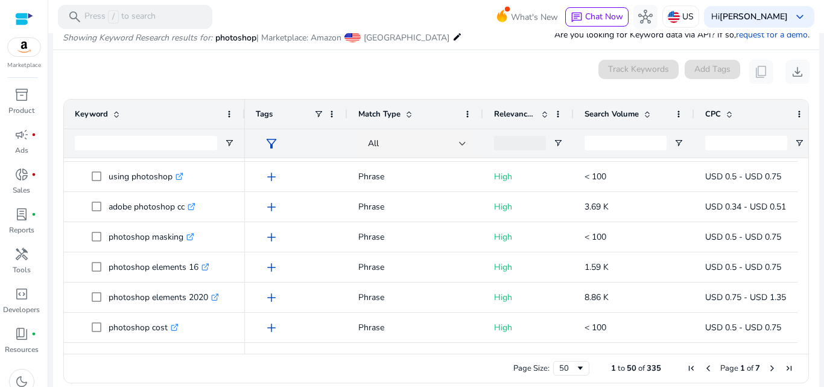
click at [767, 367] on span "Next Page" at bounding box center [772, 368] width 10 height 10
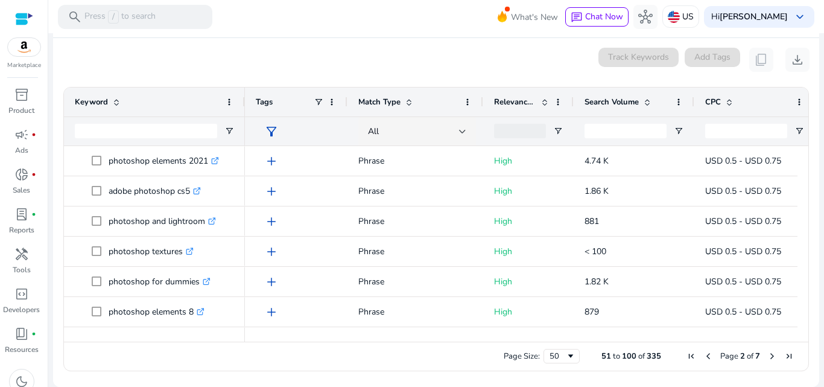
click at [770, 355] on span "Next Page" at bounding box center [772, 356] width 10 height 10
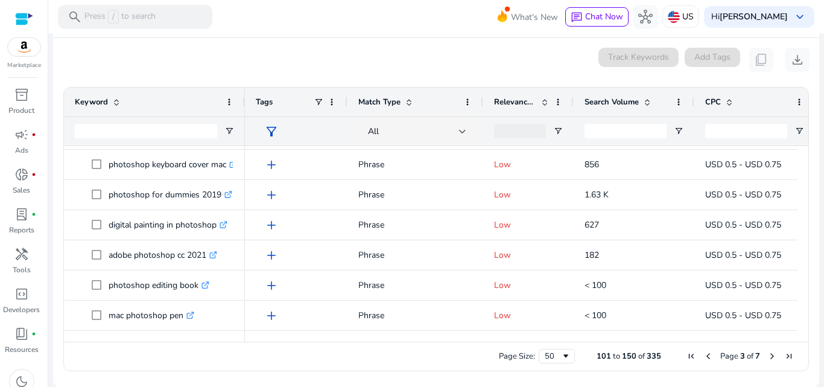
click at [767, 355] on span "Next Page" at bounding box center [772, 356] width 10 height 10
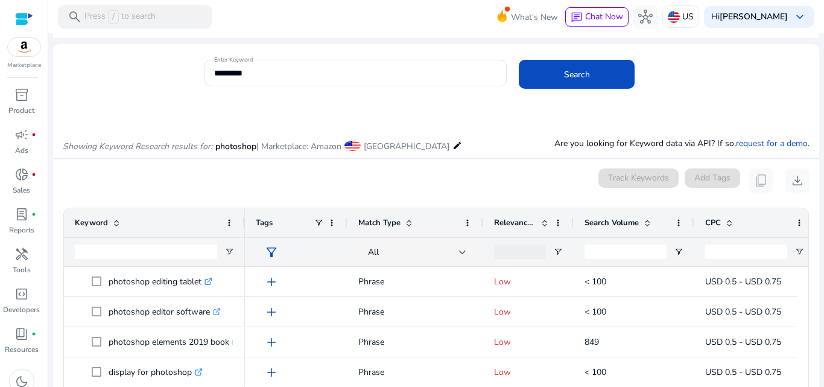
click at [452, 144] on mat-icon "edit" at bounding box center [457, 145] width 10 height 14
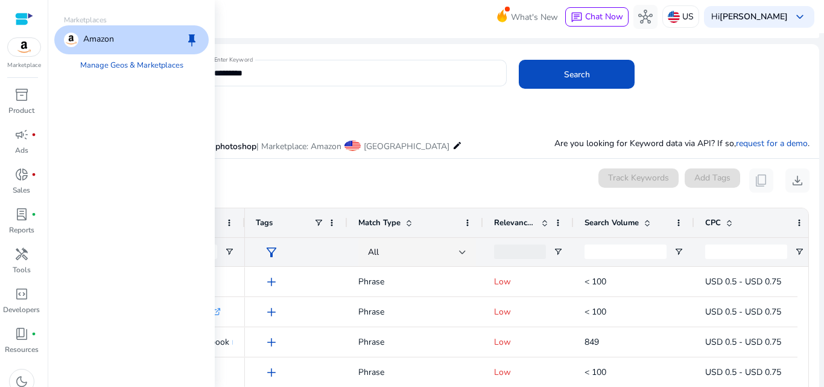
drag, startPoint x: 157, startPoint y: 127, endPoint x: 273, endPoint y: 154, distance: 118.8
click at [157, 128] on div "Marketplaces Amazon keep Manage Geos & Marketplaces" at bounding box center [131, 193] width 167 height 387
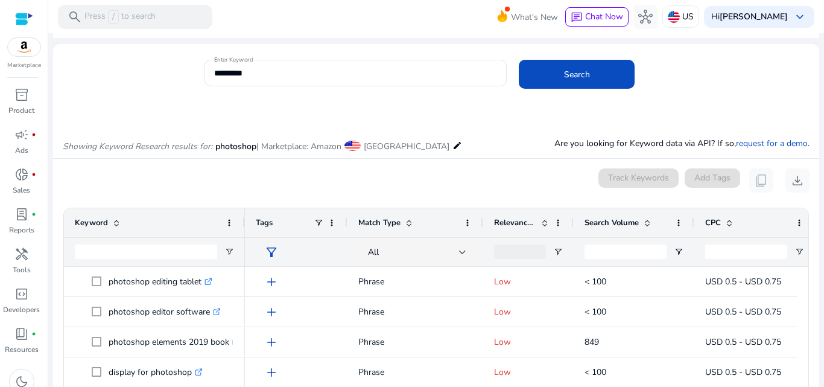
click at [341, 149] on span "| Marketplace: Amazon" at bounding box center [298, 146] width 85 height 11
click at [356, 144] on span at bounding box center [352, 146] width 16 height 10
click at [226, 143] on span "photoshop" at bounding box center [235, 146] width 41 height 11
click at [581, 160] on mat-card "0 keyword(s) selected Track Keywords Add Tags content_copy download 151 to 200 …" at bounding box center [436, 333] width 766 height 349
click at [582, 168] on div "0 keyword(s) selected Track Keywords Add Tags content_copy download" at bounding box center [436, 180] width 747 height 24
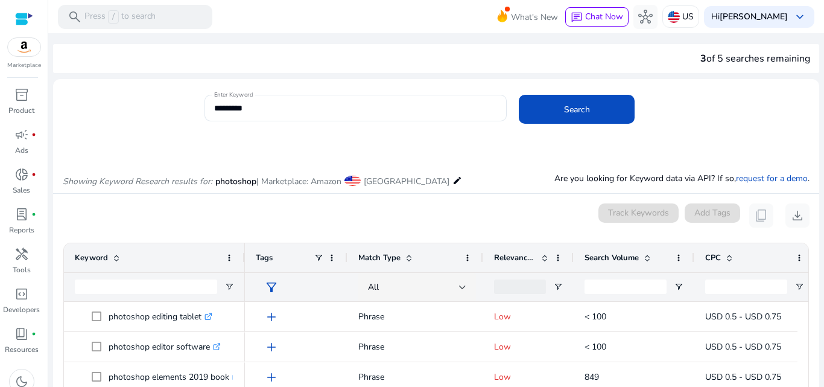
click at [452, 182] on mat-icon "edit" at bounding box center [457, 180] width 10 height 14
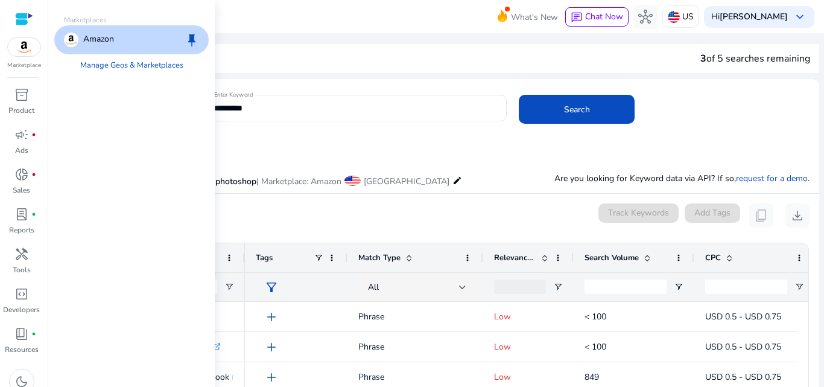
click at [132, 37] on div "Amazon keep" at bounding box center [131, 39] width 154 height 29
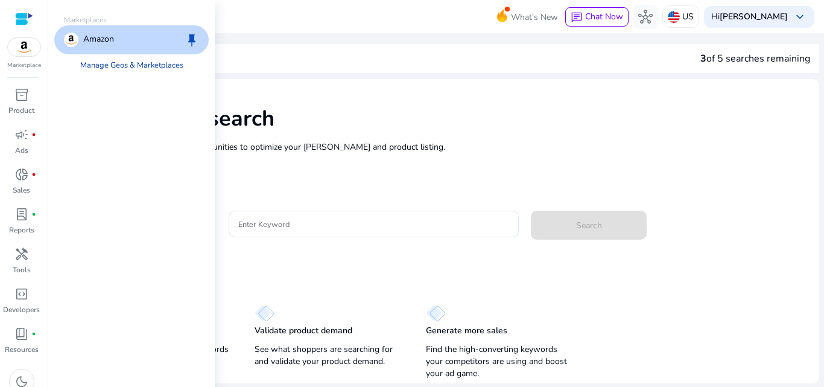
click at [98, 60] on link "Manage Geos & Marketplaces" at bounding box center [132, 65] width 122 height 22
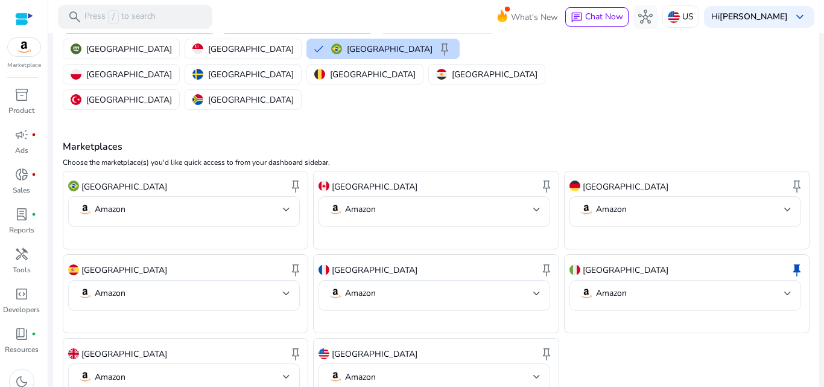
click at [787, 286] on div at bounding box center [787, 293] width 7 height 14
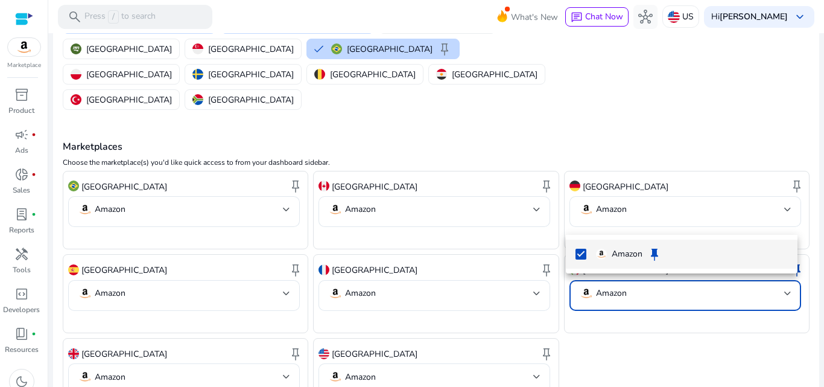
click at [633, 225] on div at bounding box center [412, 193] width 824 height 387
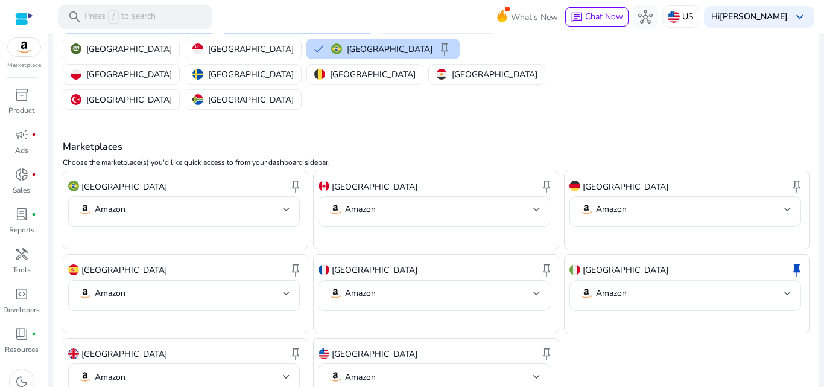
click at [633, 286] on mat-select-trigger "Amazon" at bounding box center [681, 293] width 205 height 14
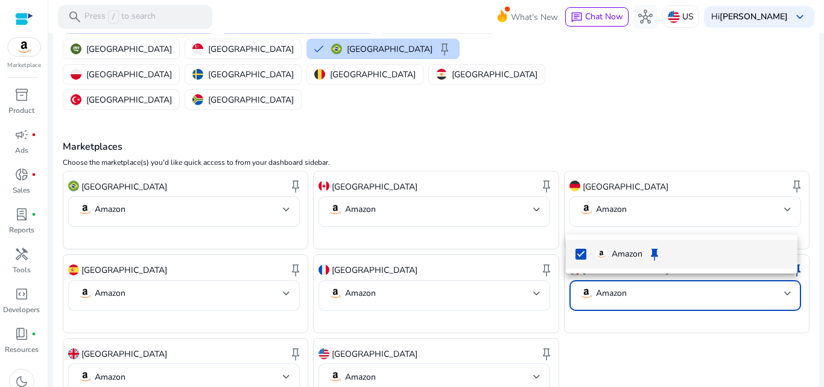
click at [630, 257] on p "Amazon" at bounding box center [627, 253] width 31 height 13
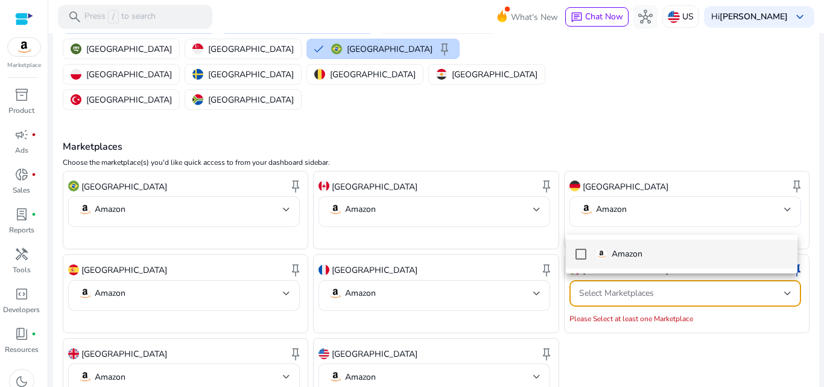
click at [630, 258] on p "Amazon" at bounding box center [627, 253] width 31 height 13
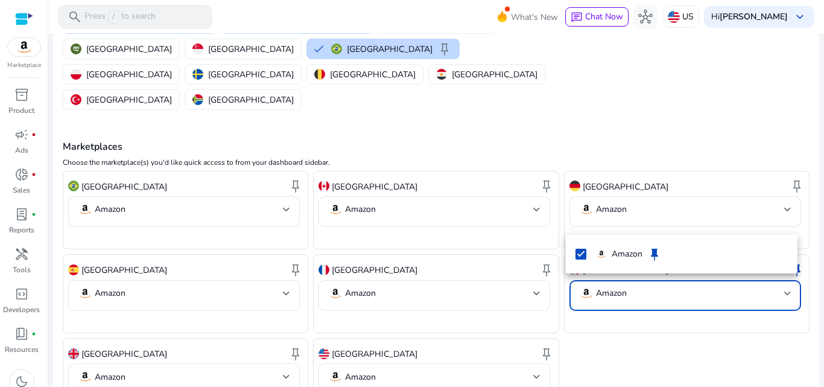
click at [127, 358] on div at bounding box center [412, 193] width 824 height 387
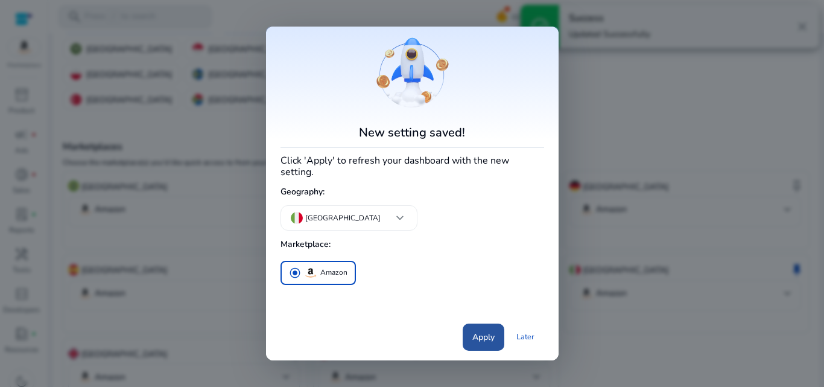
click at [483, 331] on span "Apply" at bounding box center [483, 337] width 22 height 13
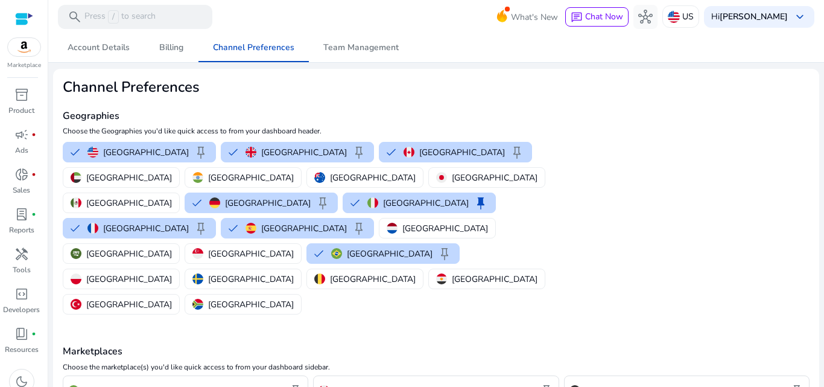
click at [27, 24] on div at bounding box center [24, 19] width 18 height 14
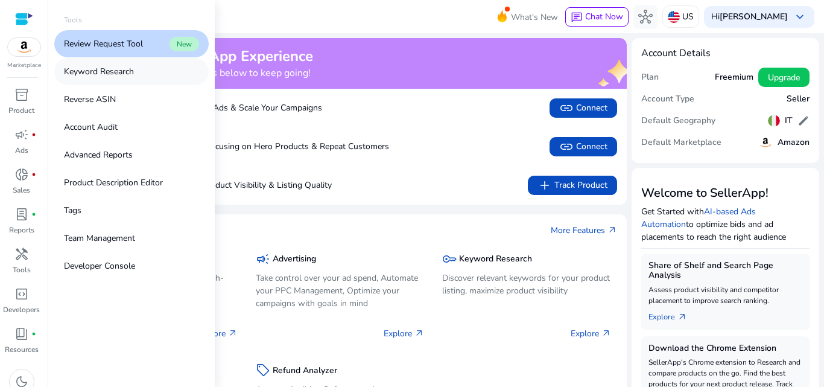
click at [135, 78] on link "Keyword Research" at bounding box center [131, 71] width 154 height 27
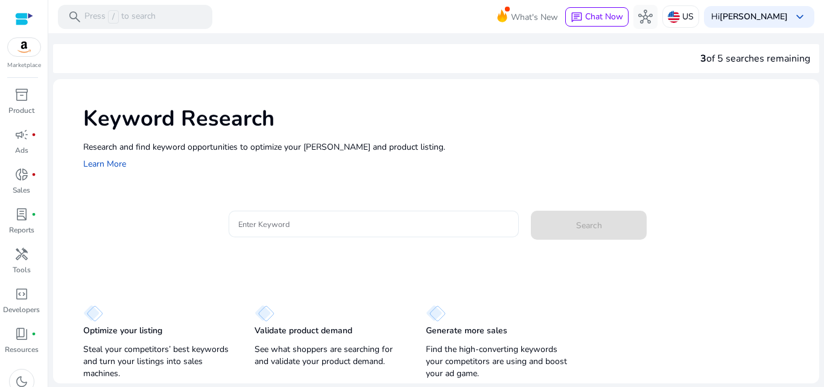
click at [358, 223] on input "Enter Keyword" at bounding box center [373, 223] width 271 height 13
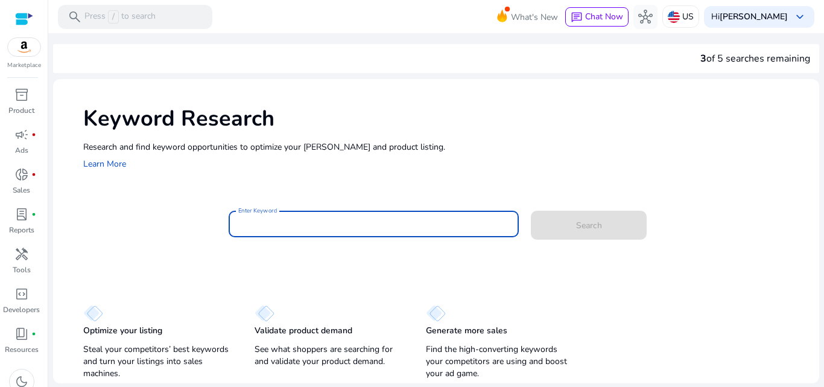
type input "*"
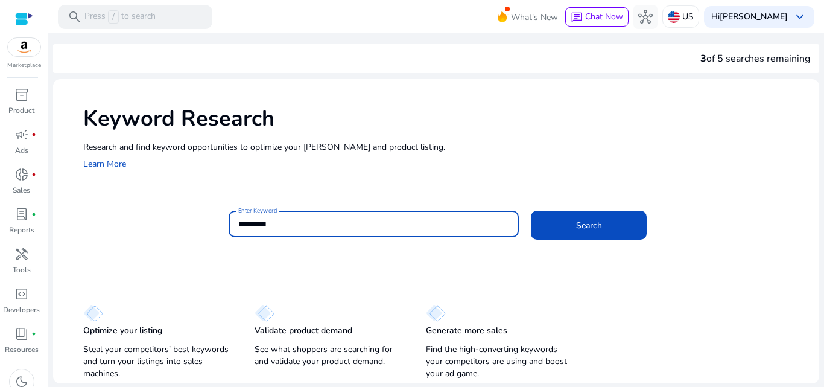
type input "*********"
click at [531, 211] on button "Search" at bounding box center [589, 225] width 116 height 29
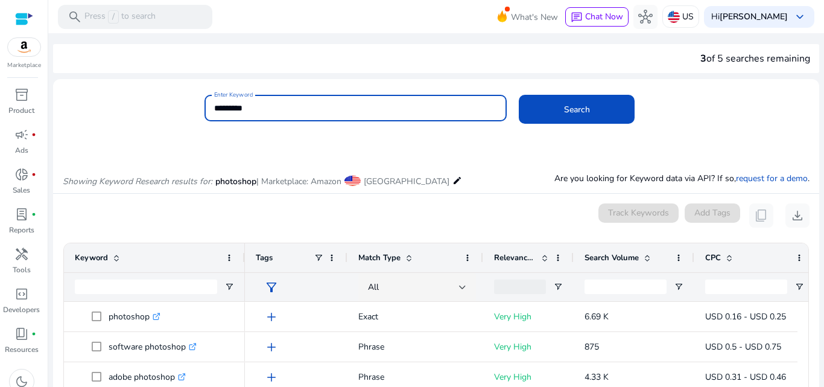
click at [433, 183] on div "Showing Keyword Research results for: photoshop | Marketplace: Amazon [GEOGRAPH…" at bounding box center [436, 168] width 766 height 49
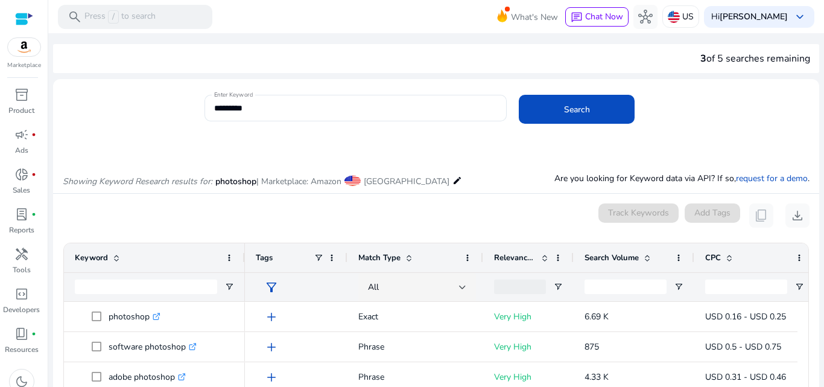
click at [452, 180] on mat-icon "edit" at bounding box center [457, 180] width 10 height 14
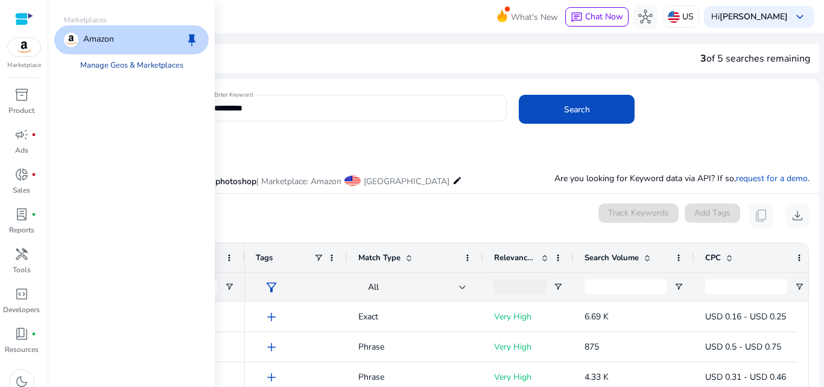
click at [178, 66] on link "Manage Geos & Marketplaces" at bounding box center [132, 65] width 122 height 22
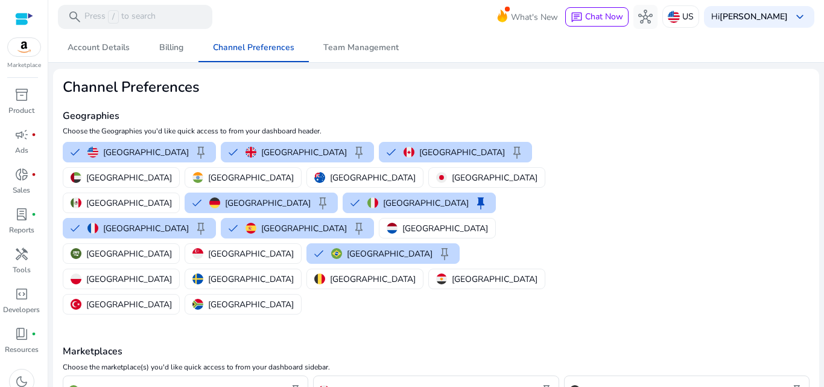
click at [30, 17] on div at bounding box center [24, 19] width 18 height 14
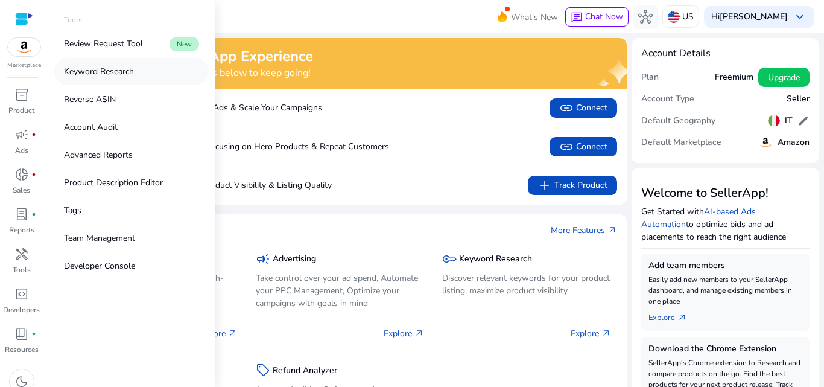
click at [128, 78] on link "Keyword Research" at bounding box center [131, 71] width 154 height 27
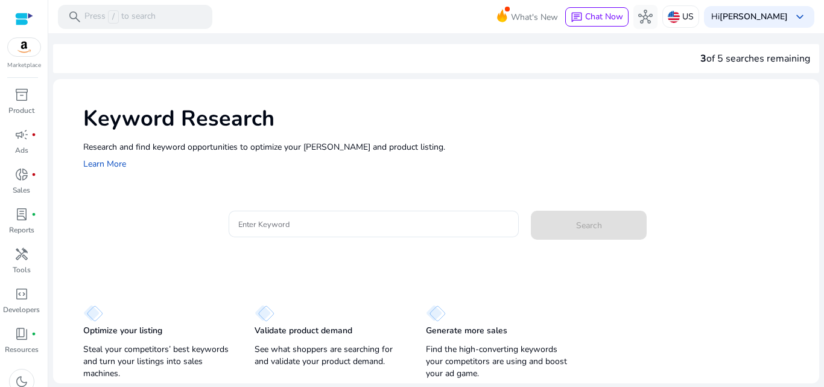
click at [376, 239] on div at bounding box center [374, 243] width 291 height 13
click at [354, 231] on div at bounding box center [373, 224] width 271 height 27
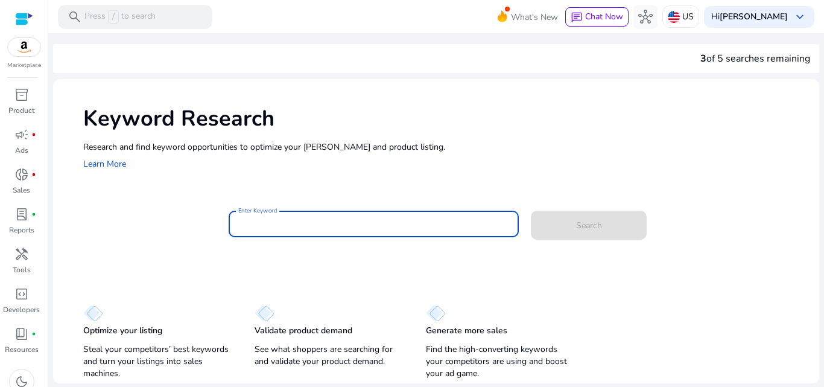
click at [341, 224] on input "Enter Keyword" at bounding box center [373, 223] width 271 height 13
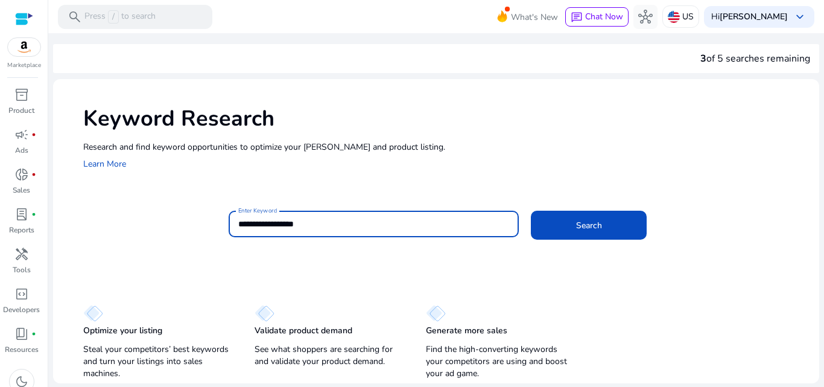
type input "**********"
click at [531, 211] on button "Search" at bounding box center [589, 225] width 116 height 29
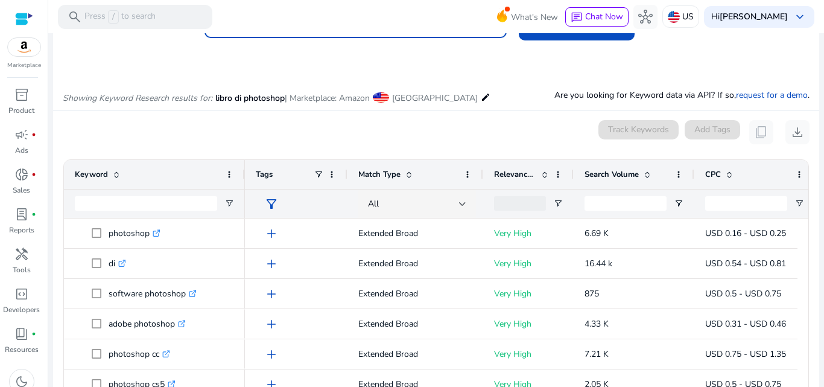
scroll to position [23, 0]
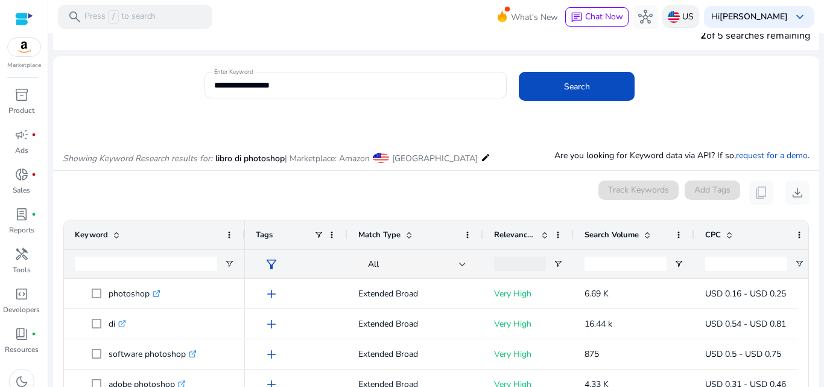
click at [694, 19] on p "US" at bounding box center [687, 16] width 11 height 21
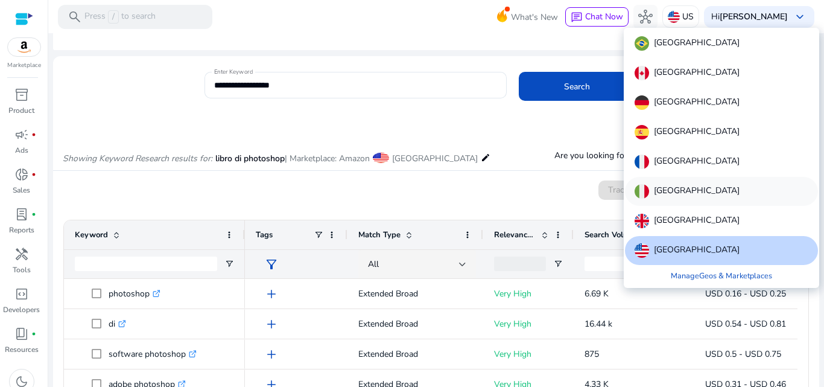
click at [690, 188] on div "[GEOGRAPHIC_DATA]" at bounding box center [721, 191] width 193 height 29
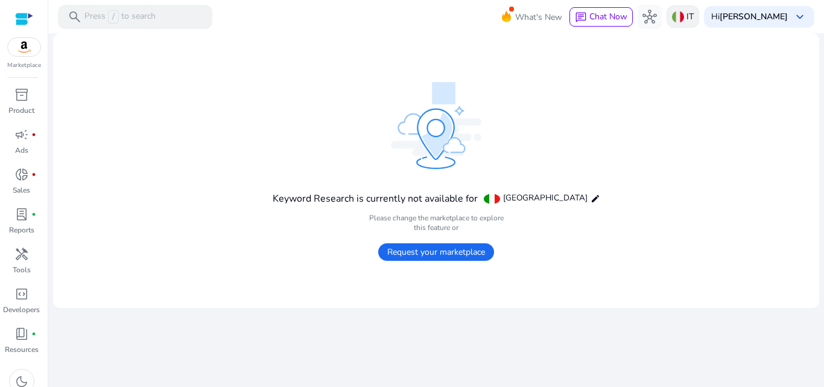
click at [694, 17] on p "IT" at bounding box center [690, 16] width 7 height 21
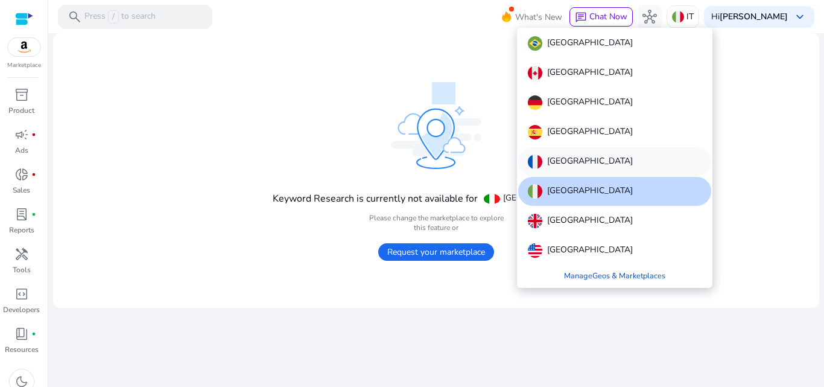
click at [633, 158] on div "[GEOGRAPHIC_DATA]" at bounding box center [614, 161] width 193 height 29
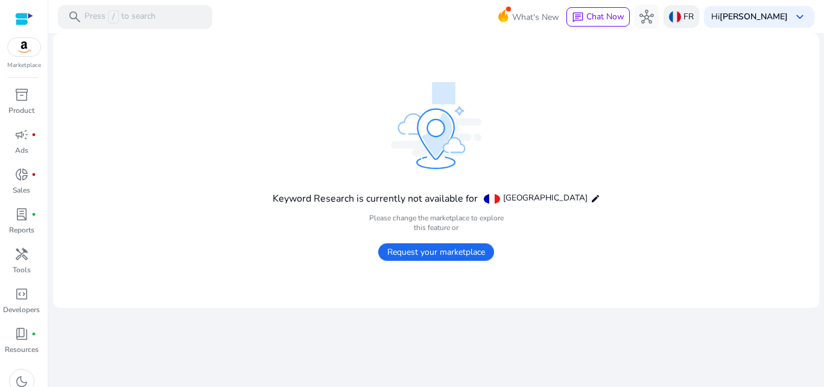
click at [699, 23] on div "FR" at bounding box center [682, 16] width 36 height 22
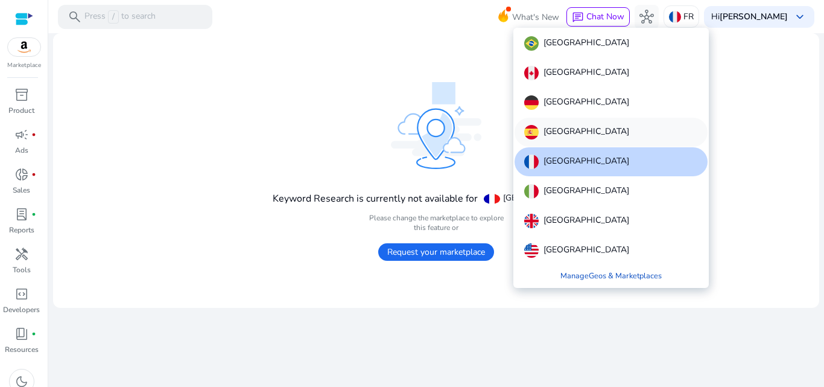
click at [629, 130] on div "[GEOGRAPHIC_DATA]" at bounding box center [611, 132] width 193 height 29
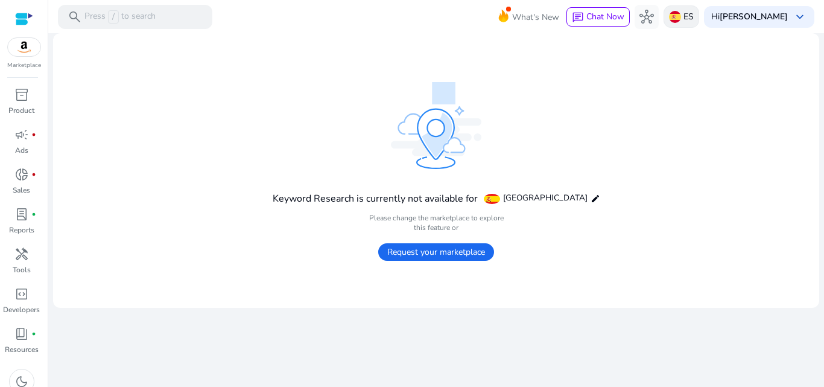
click at [694, 13] on p "ES" at bounding box center [688, 16] width 10 height 21
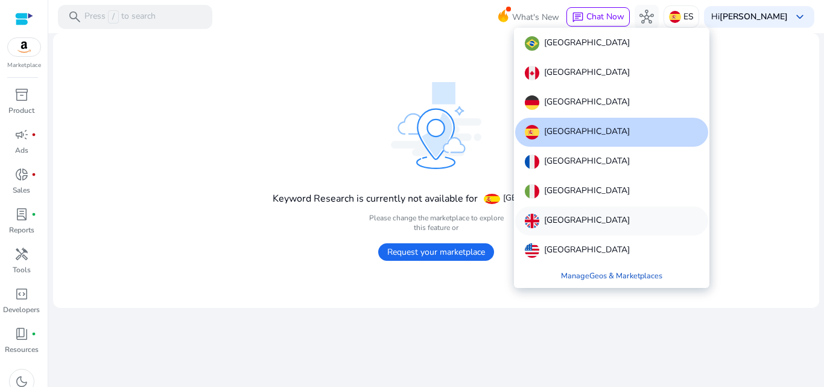
click at [594, 210] on div "[GEOGRAPHIC_DATA]" at bounding box center [611, 220] width 193 height 29
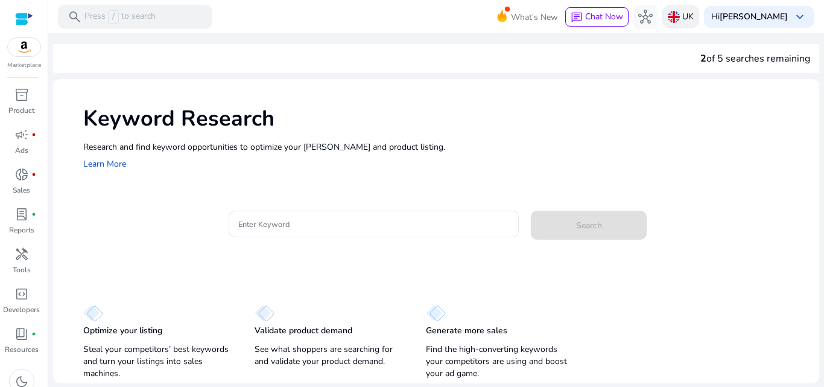
click at [694, 10] on p "UK" at bounding box center [687, 16] width 11 height 21
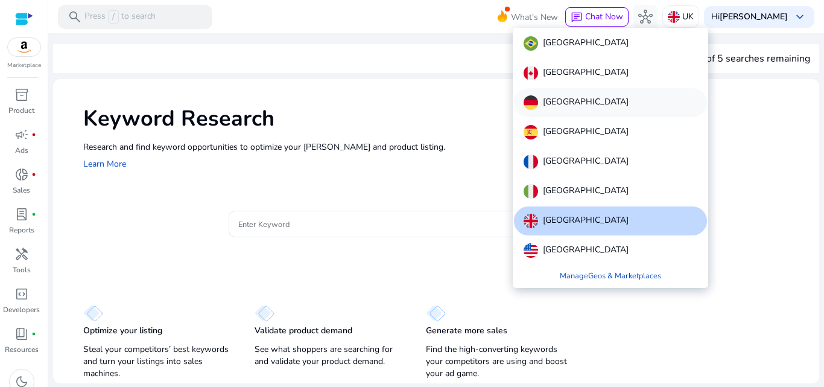
click at [643, 106] on div "[GEOGRAPHIC_DATA]" at bounding box center [610, 102] width 193 height 29
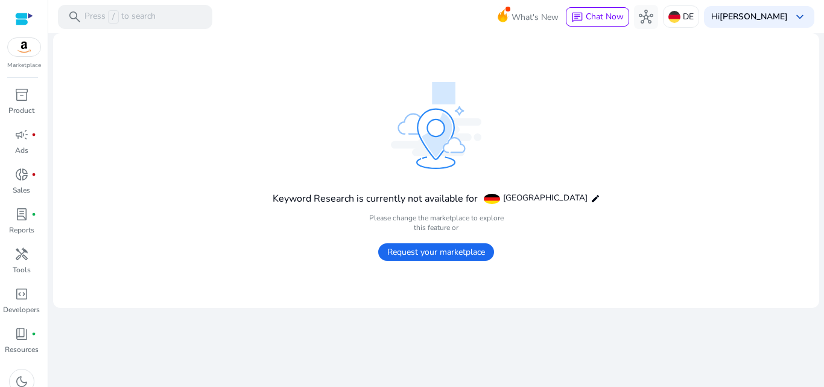
click at [433, 247] on span "Request your marketplace" at bounding box center [436, 251] width 116 height 17
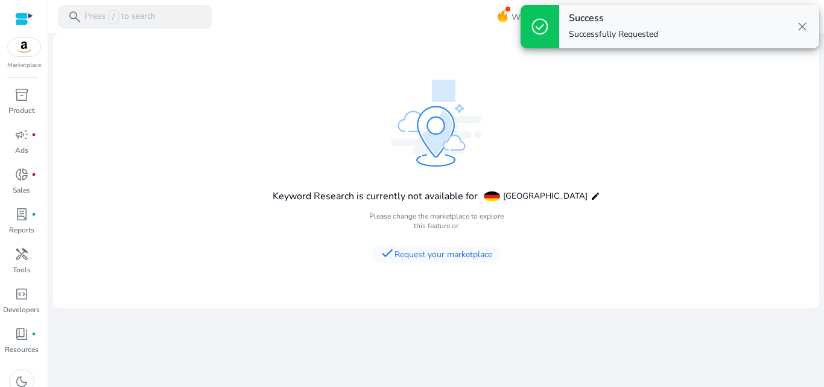
click at [581, 130] on mat-card "Keyword Research is currently not available for [GEOGRAPHIC_DATA] edit Please c…" at bounding box center [436, 170] width 766 height 274
click at [800, 26] on span "close" at bounding box center [802, 26] width 14 height 14
